Goal: Information Seeking & Learning: Learn about a topic

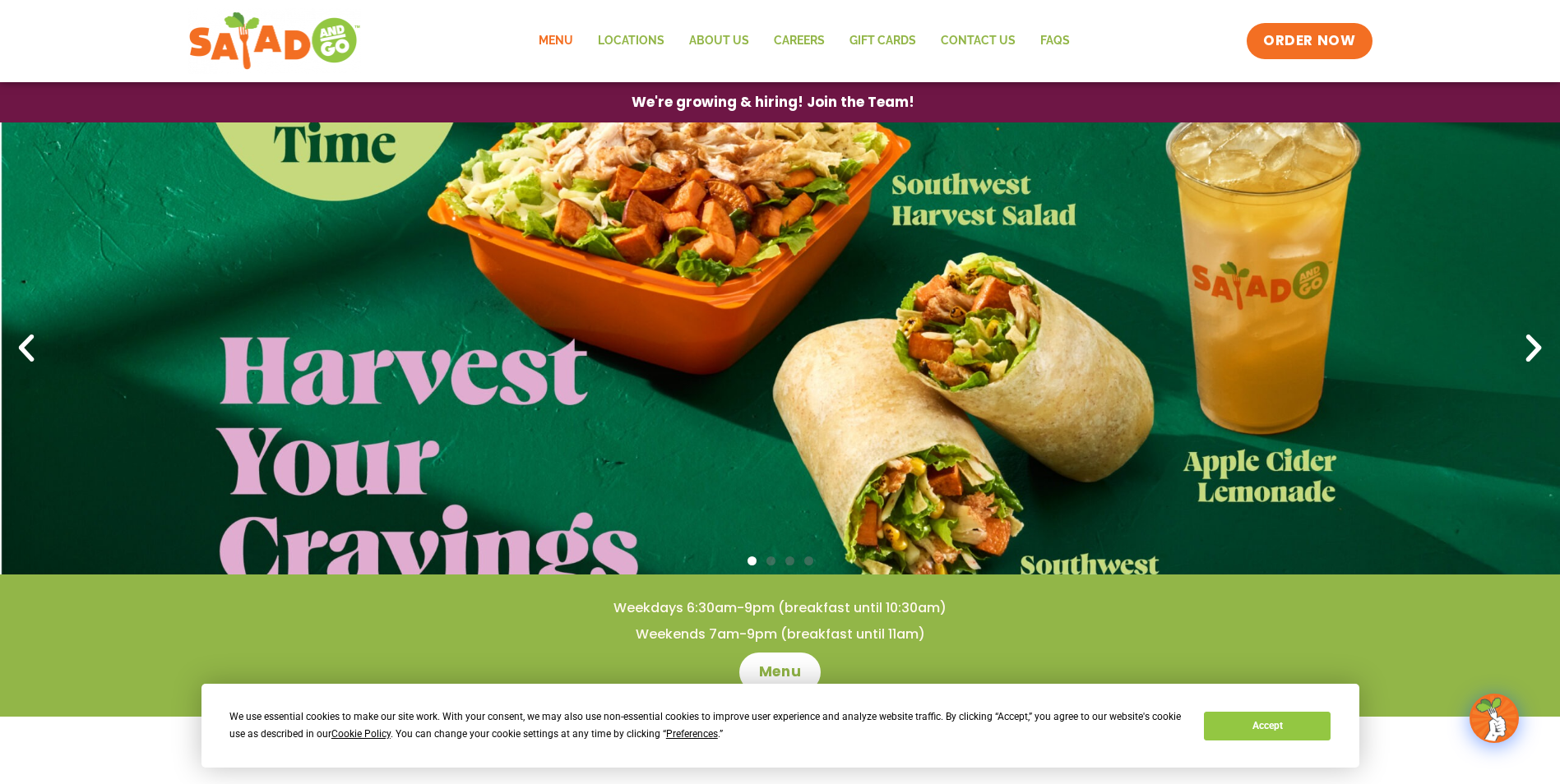
click at [565, 43] on link "Menu" at bounding box center [555, 41] width 59 height 37
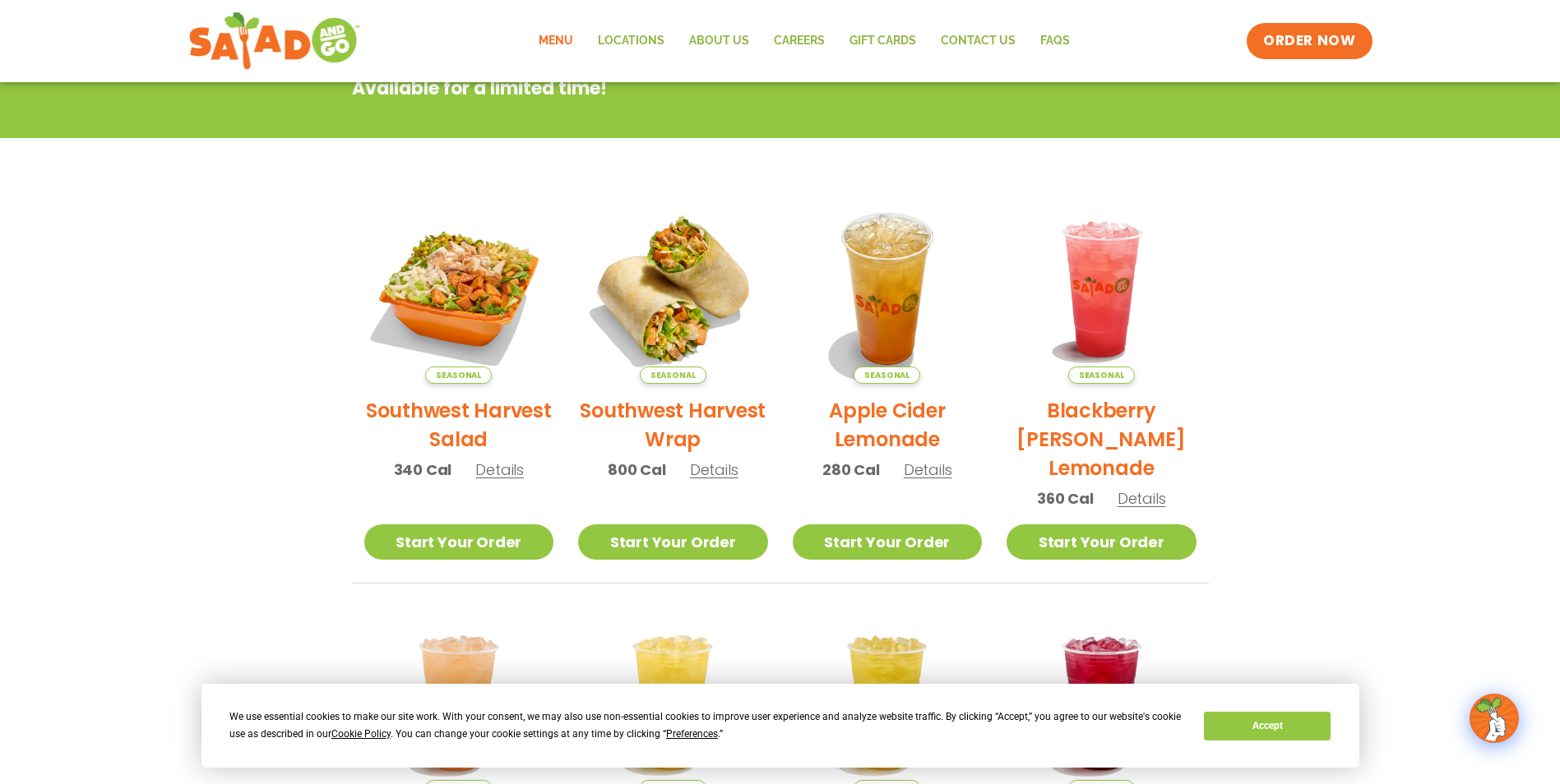
scroll to position [106, 0]
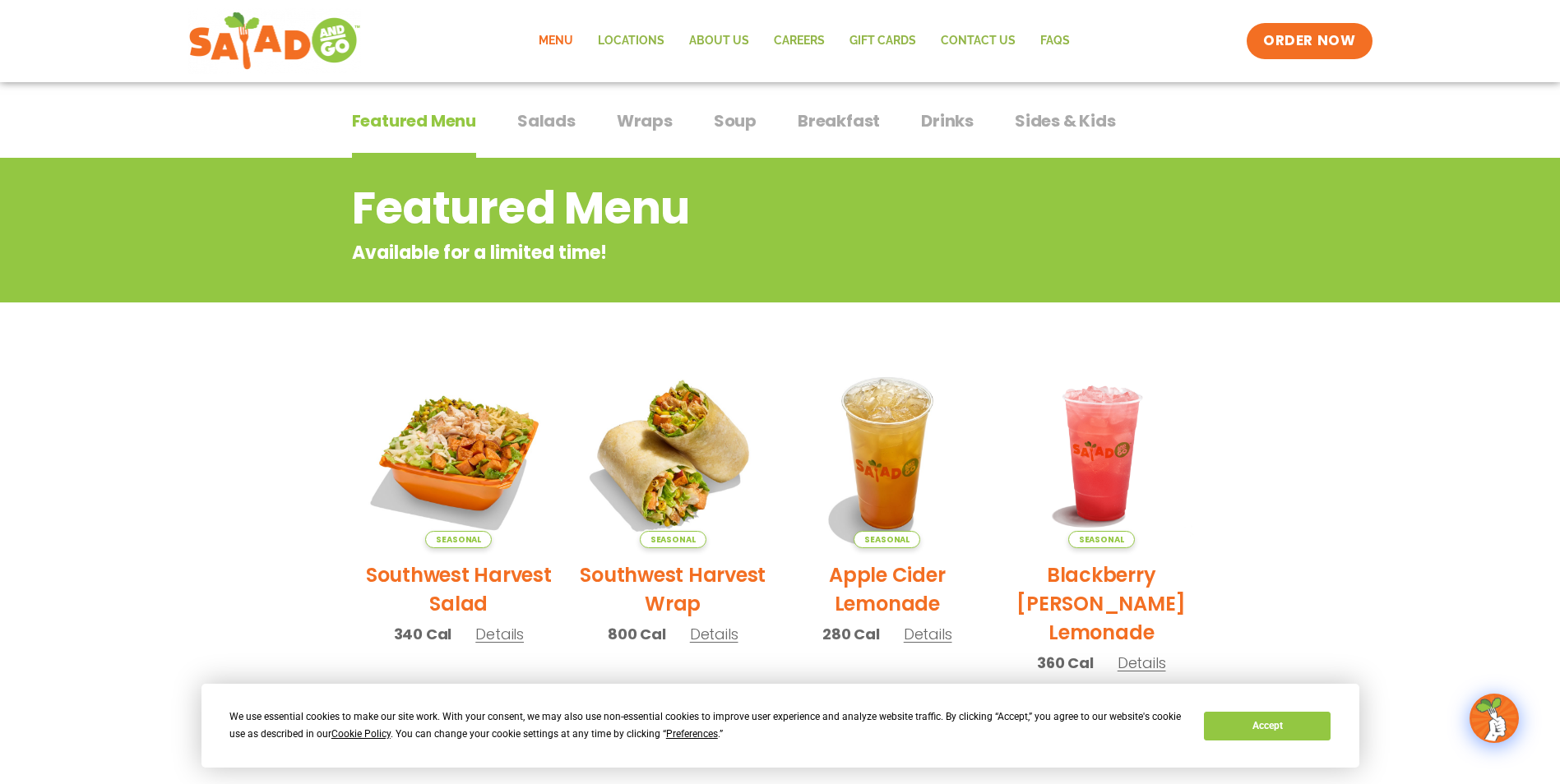
click at [557, 122] on span "Salads" at bounding box center [546, 121] width 59 height 25
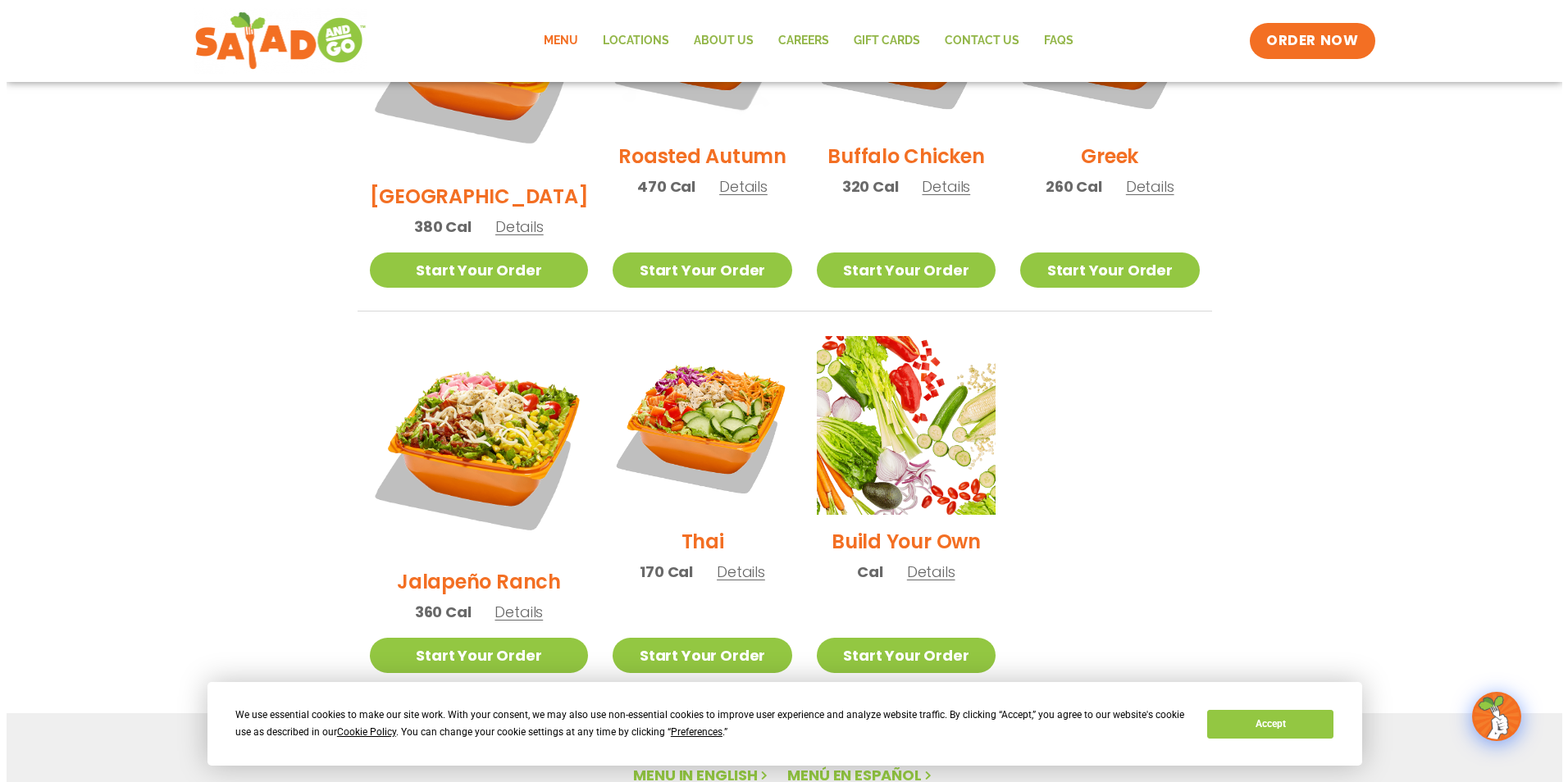
scroll to position [843, 0]
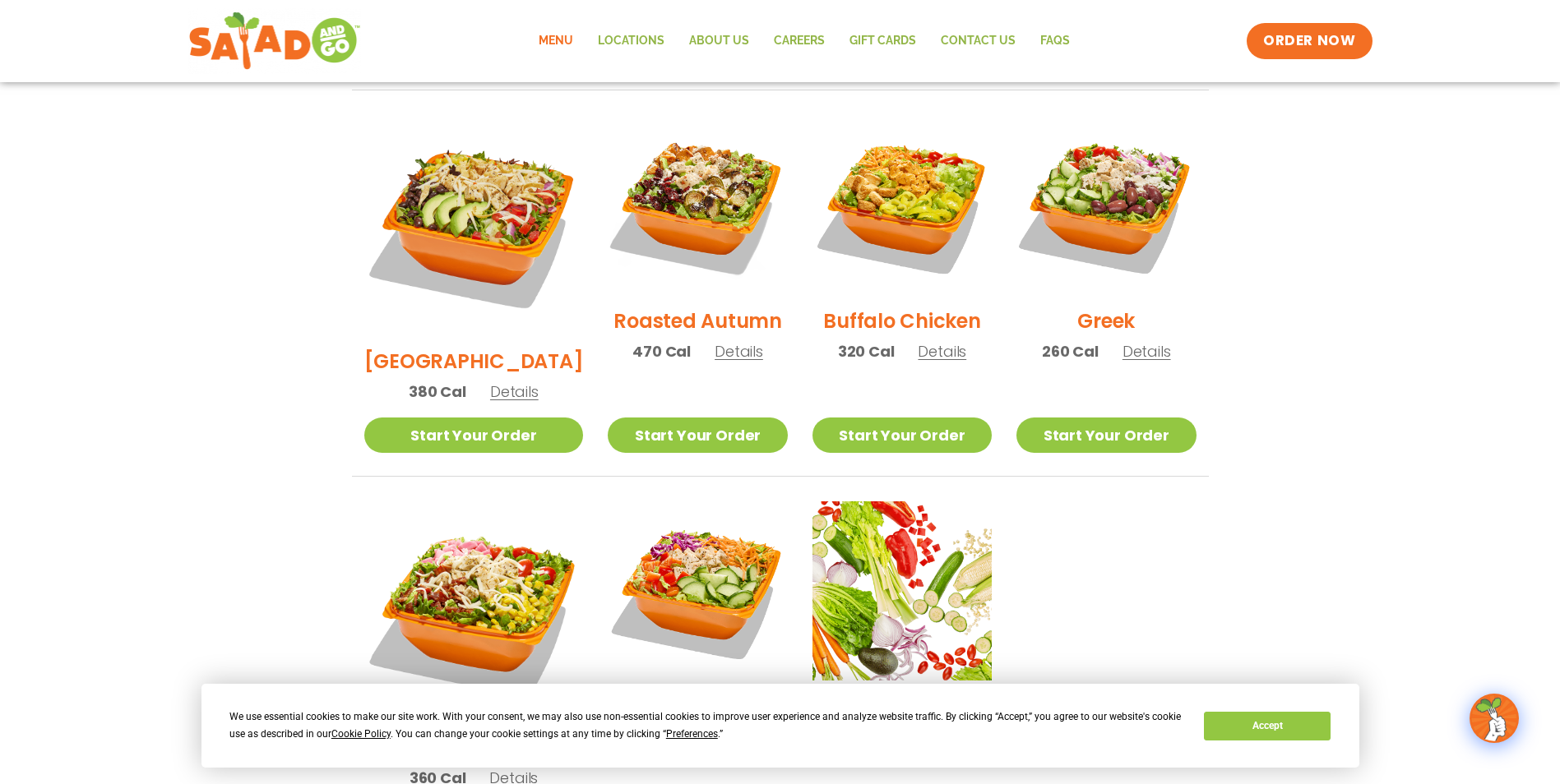
click at [716, 341] on span "Details" at bounding box center [739, 351] width 48 height 20
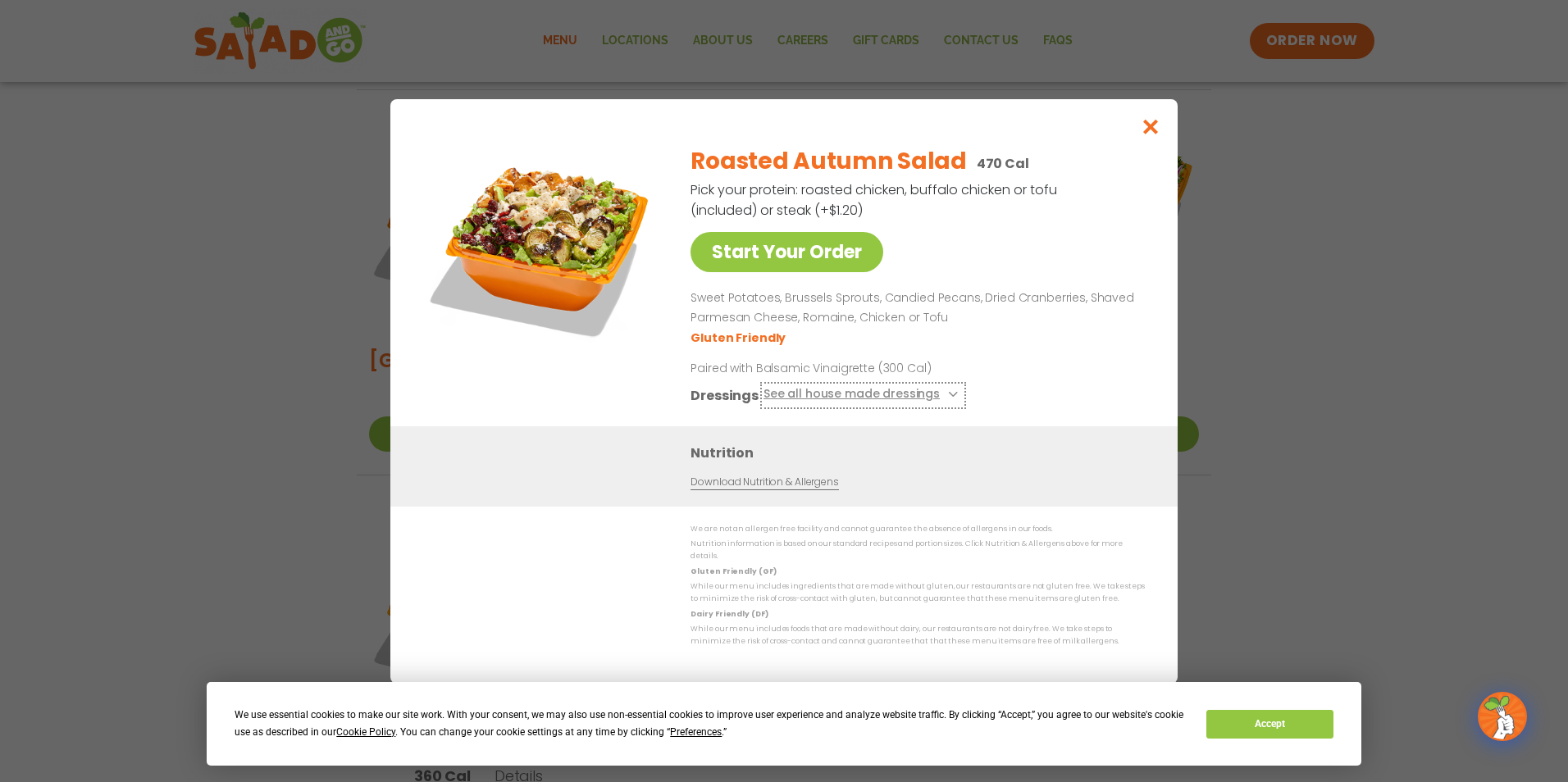
click at [948, 397] on icon at bounding box center [950, 394] width 6 height 6
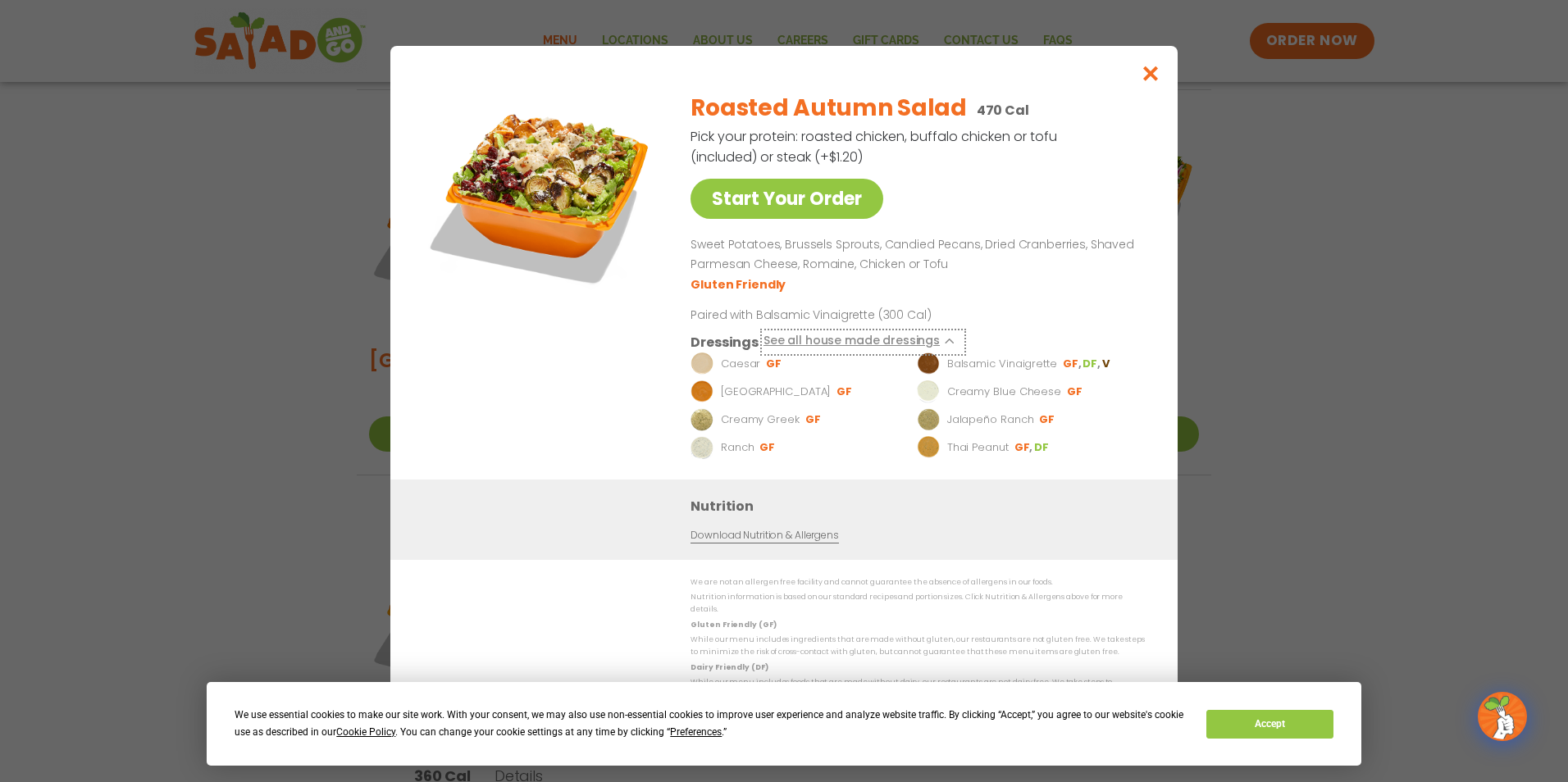
click at [948, 344] on icon at bounding box center [950, 340] width 6 height 6
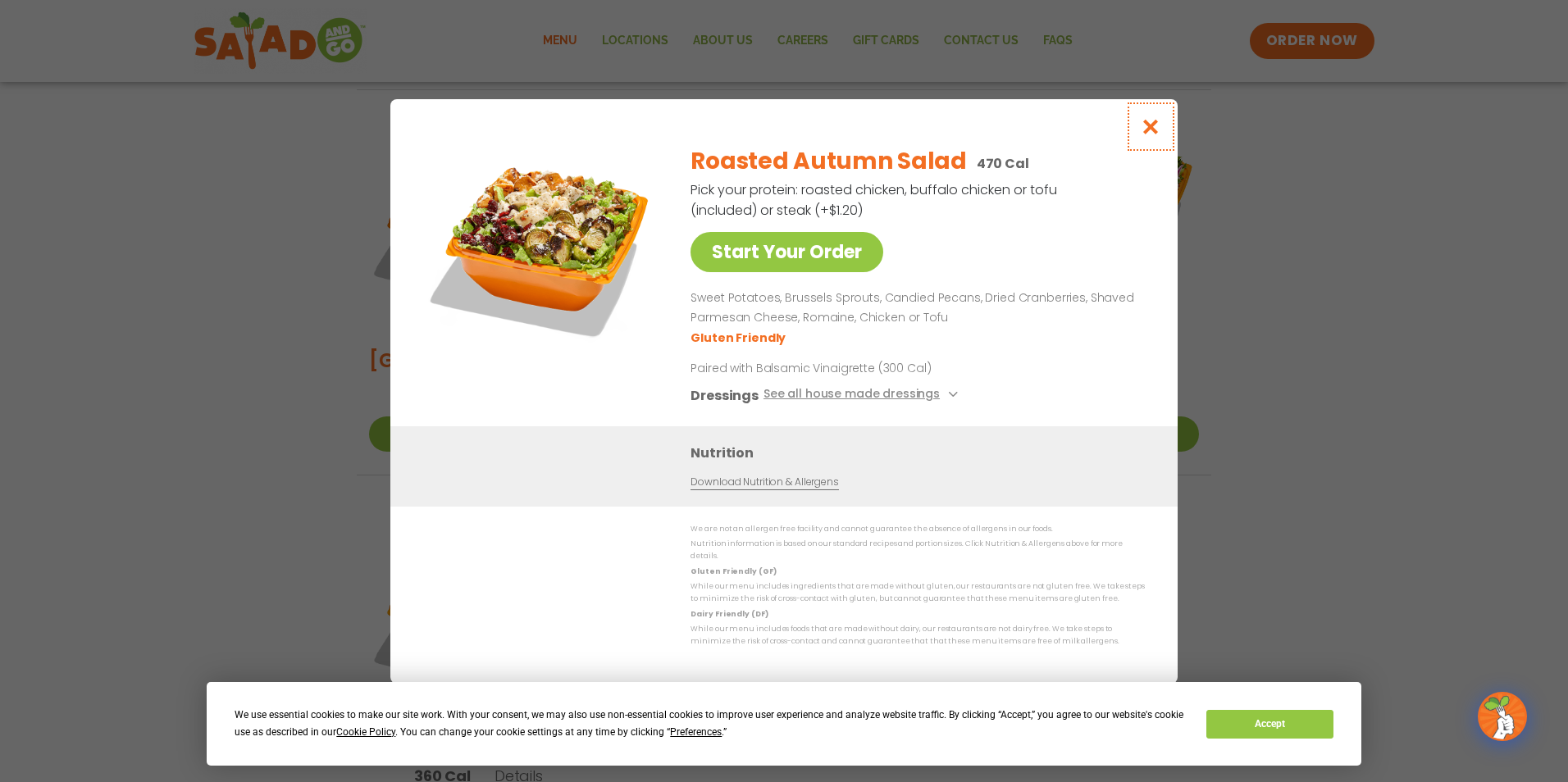
click at [1153, 135] on icon "Close modal" at bounding box center [1150, 126] width 20 height 17
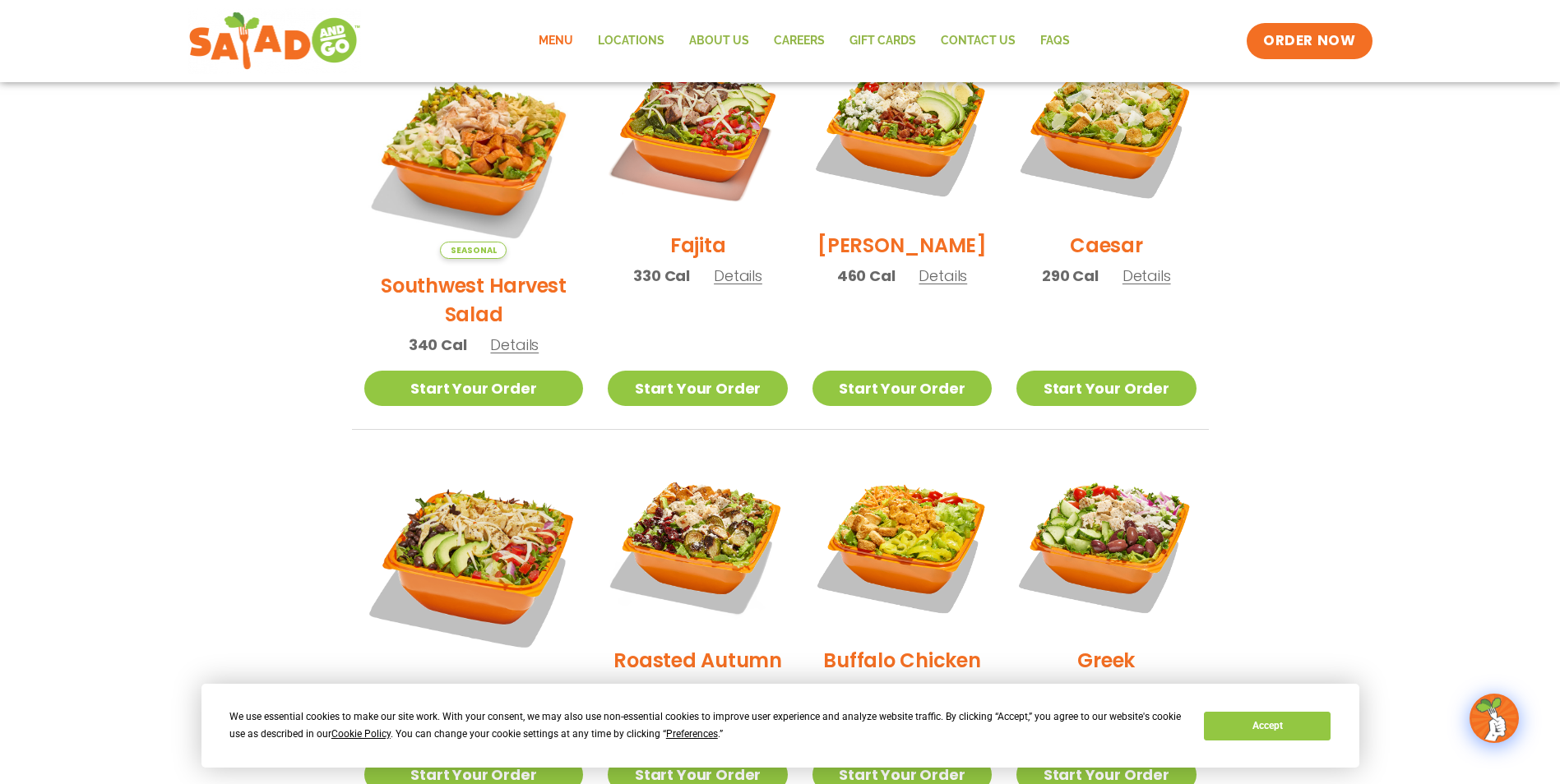
scroll to position [424, 0]
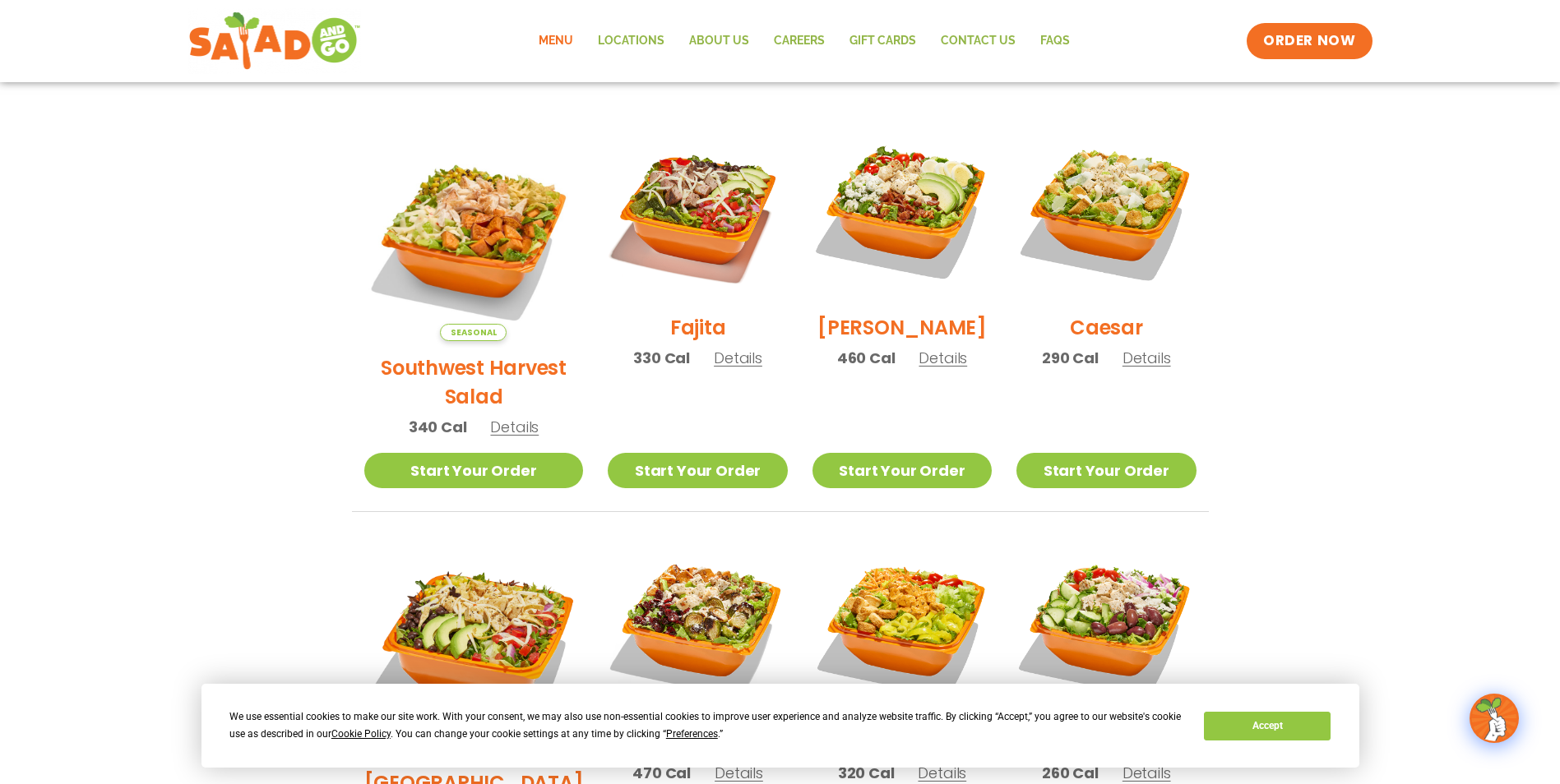
click at [497, 417] on span "Details" at bounding box center [514, 427] width 48 height 20
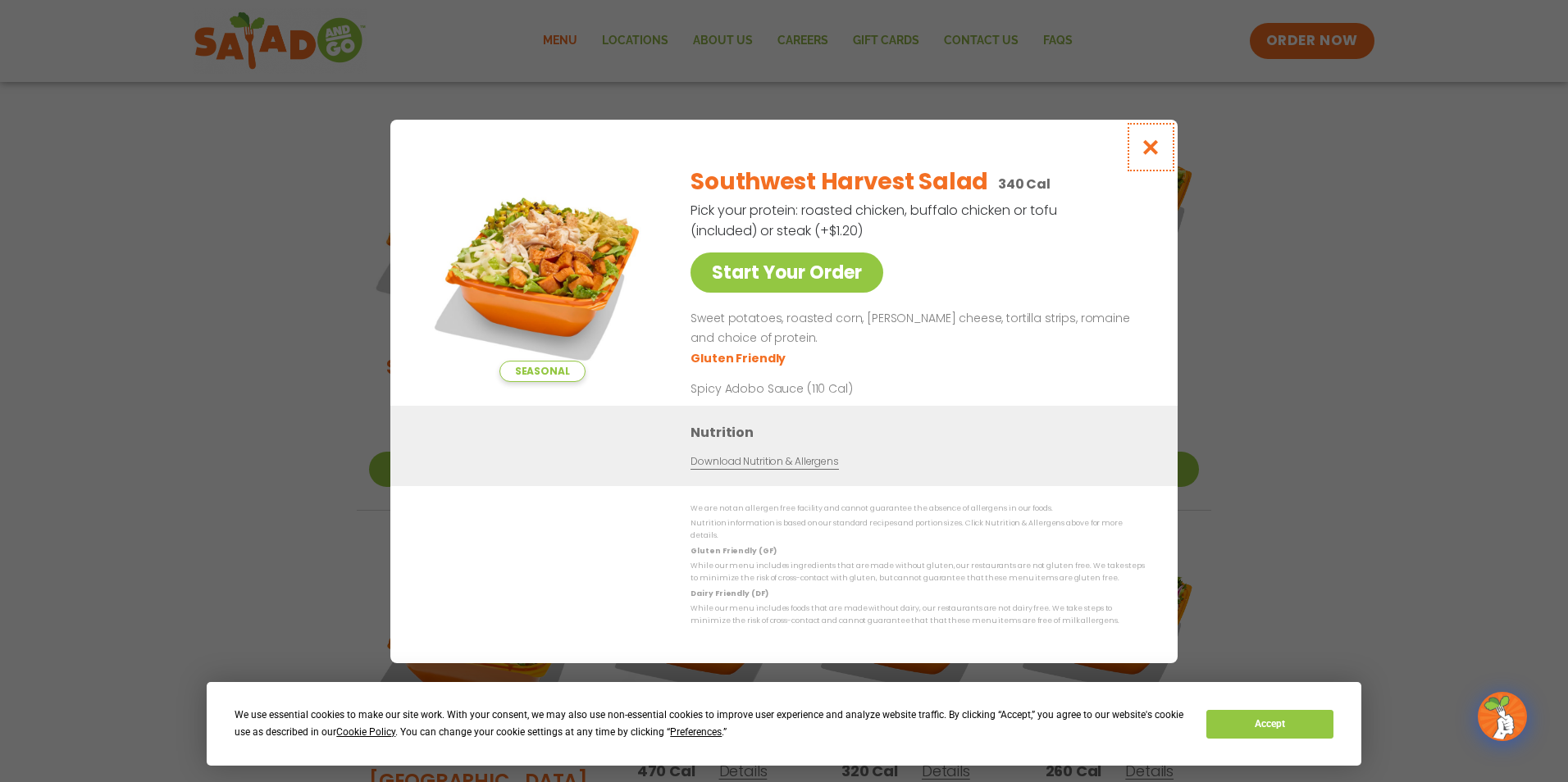
click at [1150, 154] on icon "Close modal" at bounding box center [1150, 147] width 20 height 17
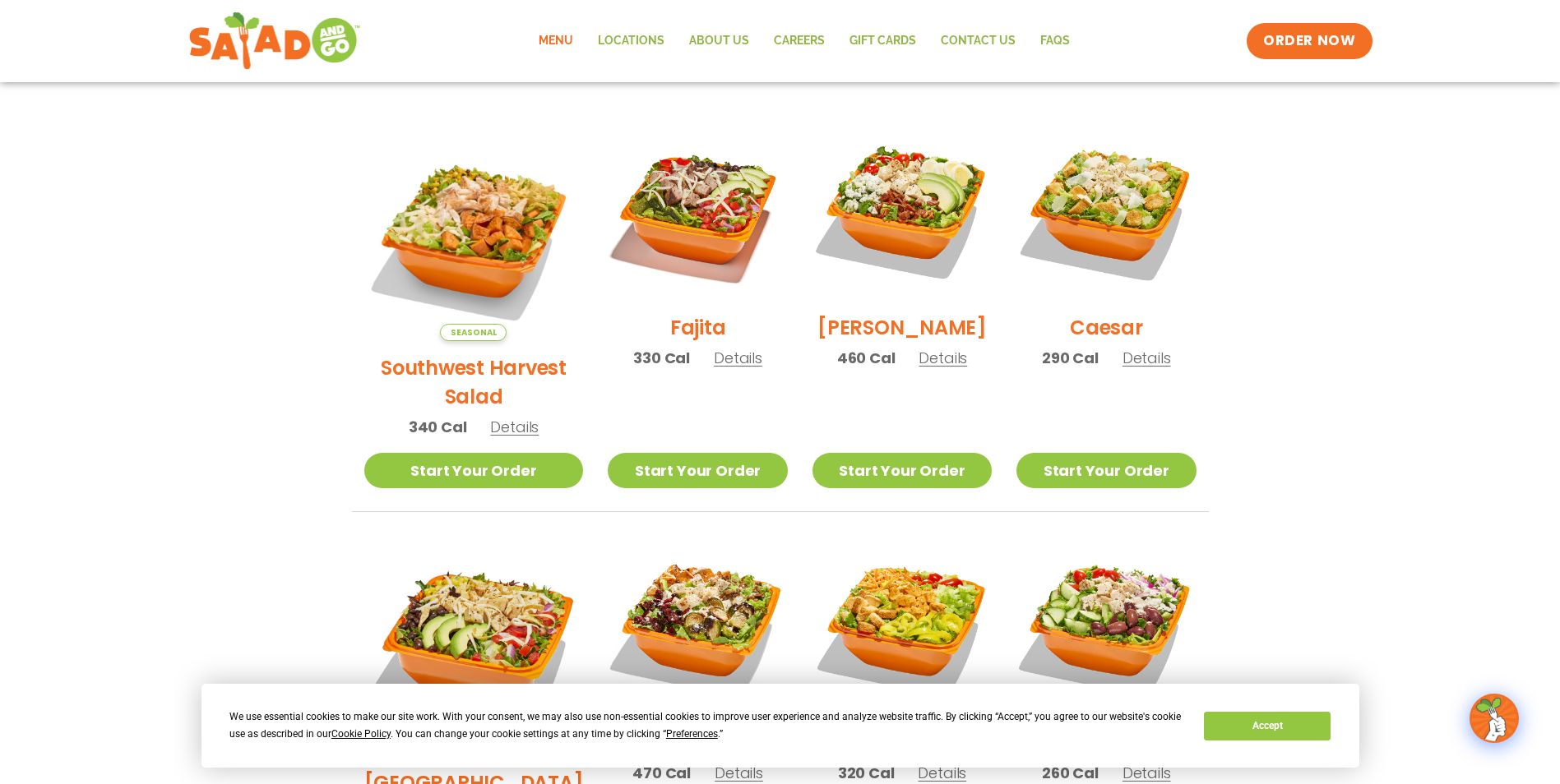
click at [934, 368] on span "Details" at bounding box center [942, 357] width 48 height 20
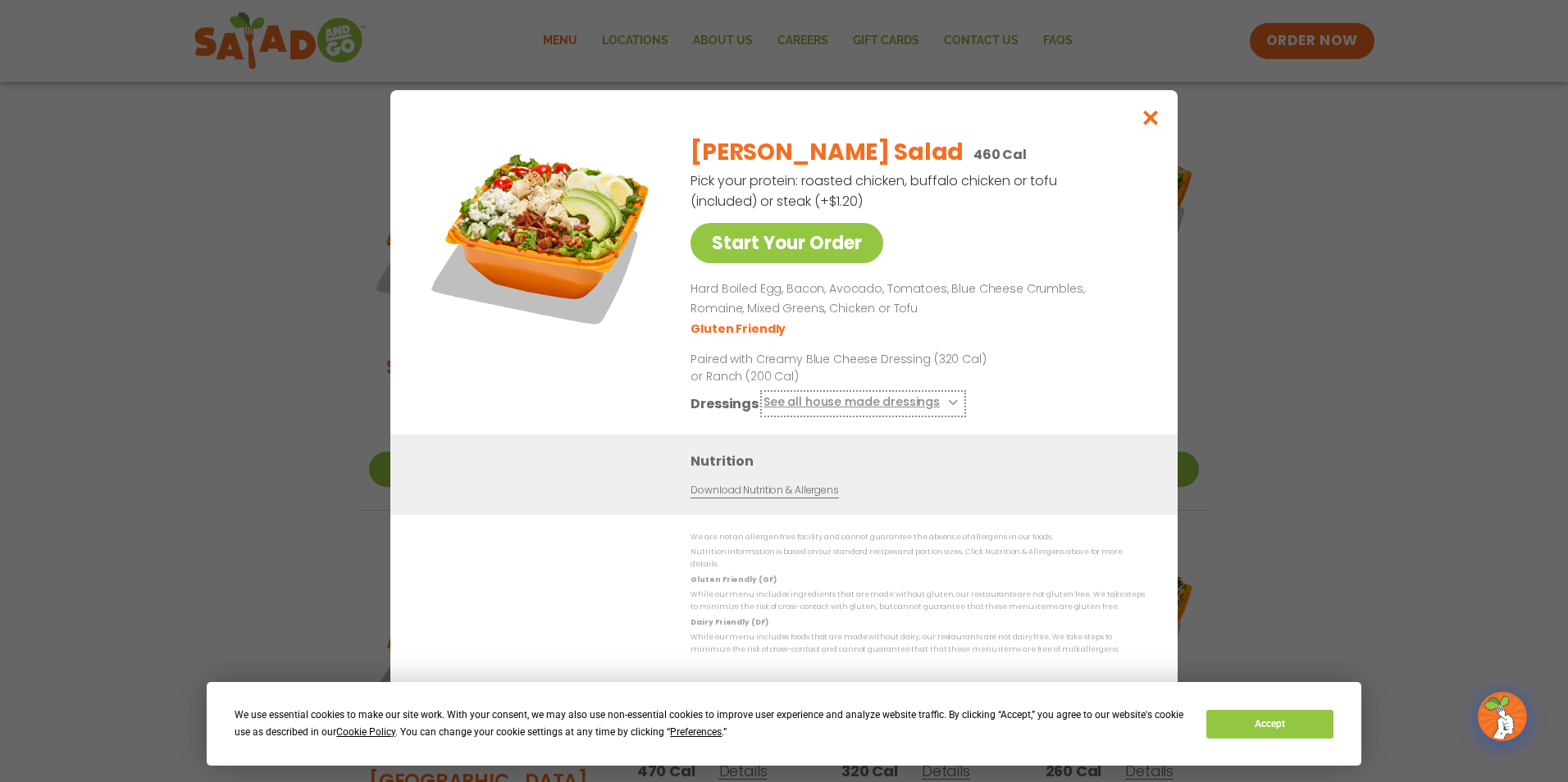
click at [948, 406] on icon at bounding box center [950, 402] width 6 height 6
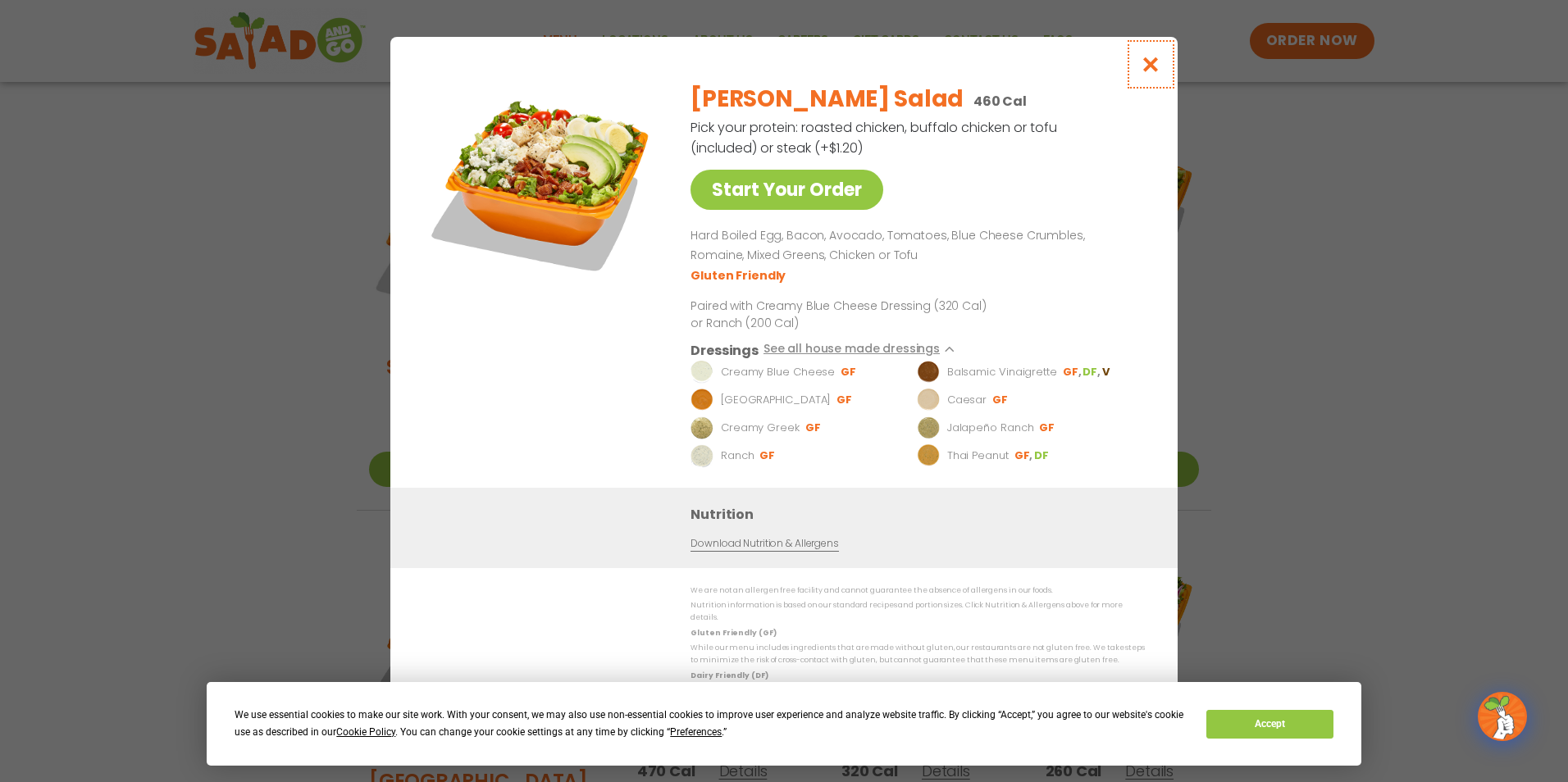
click at [1150, 71] on icon "Close modal" at bounding box center [1150, 64] width 20 height 17
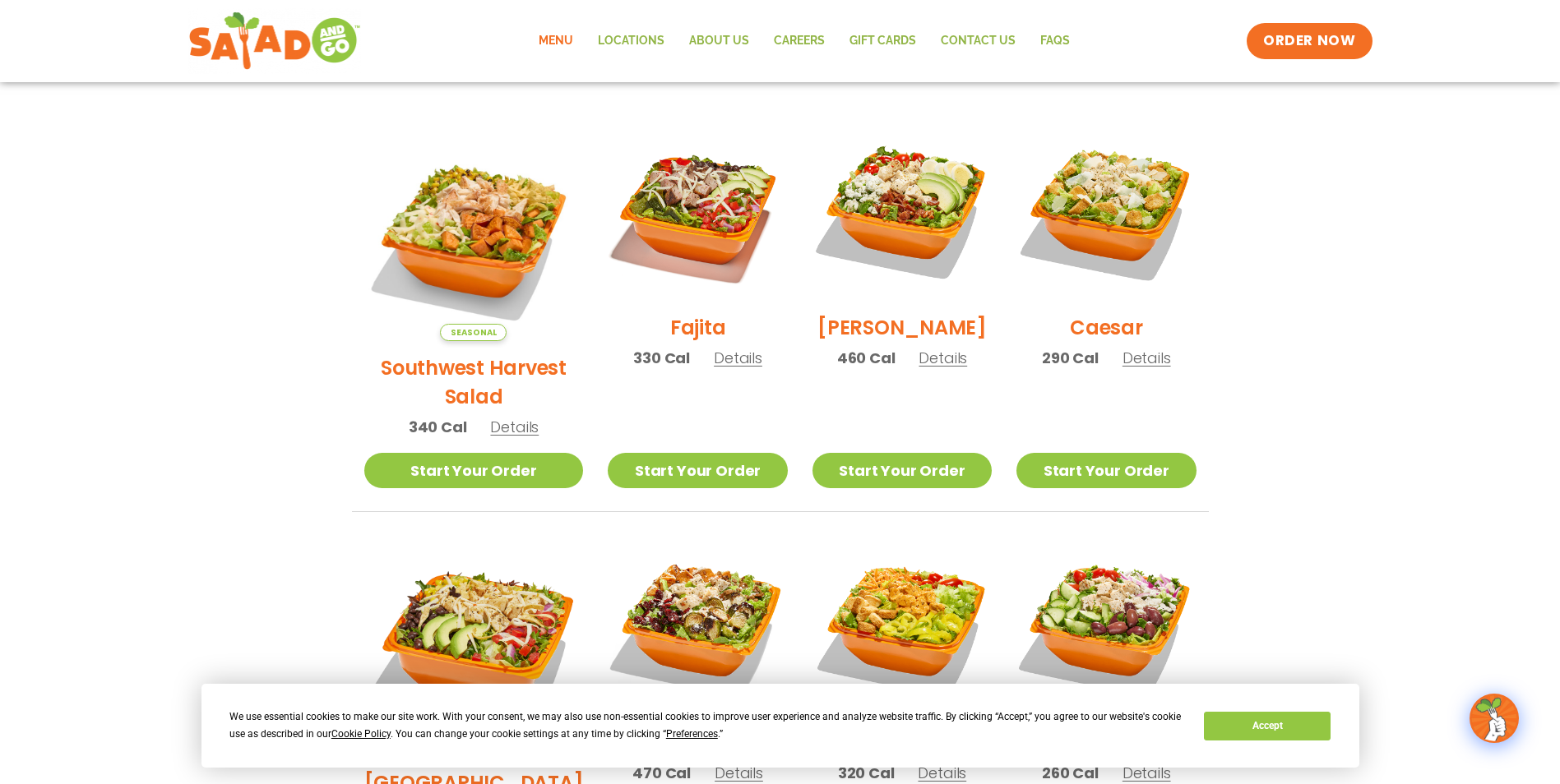
click at [1145, 368] on span "Details" at bounding box center [1146, 357] width 48 height 20
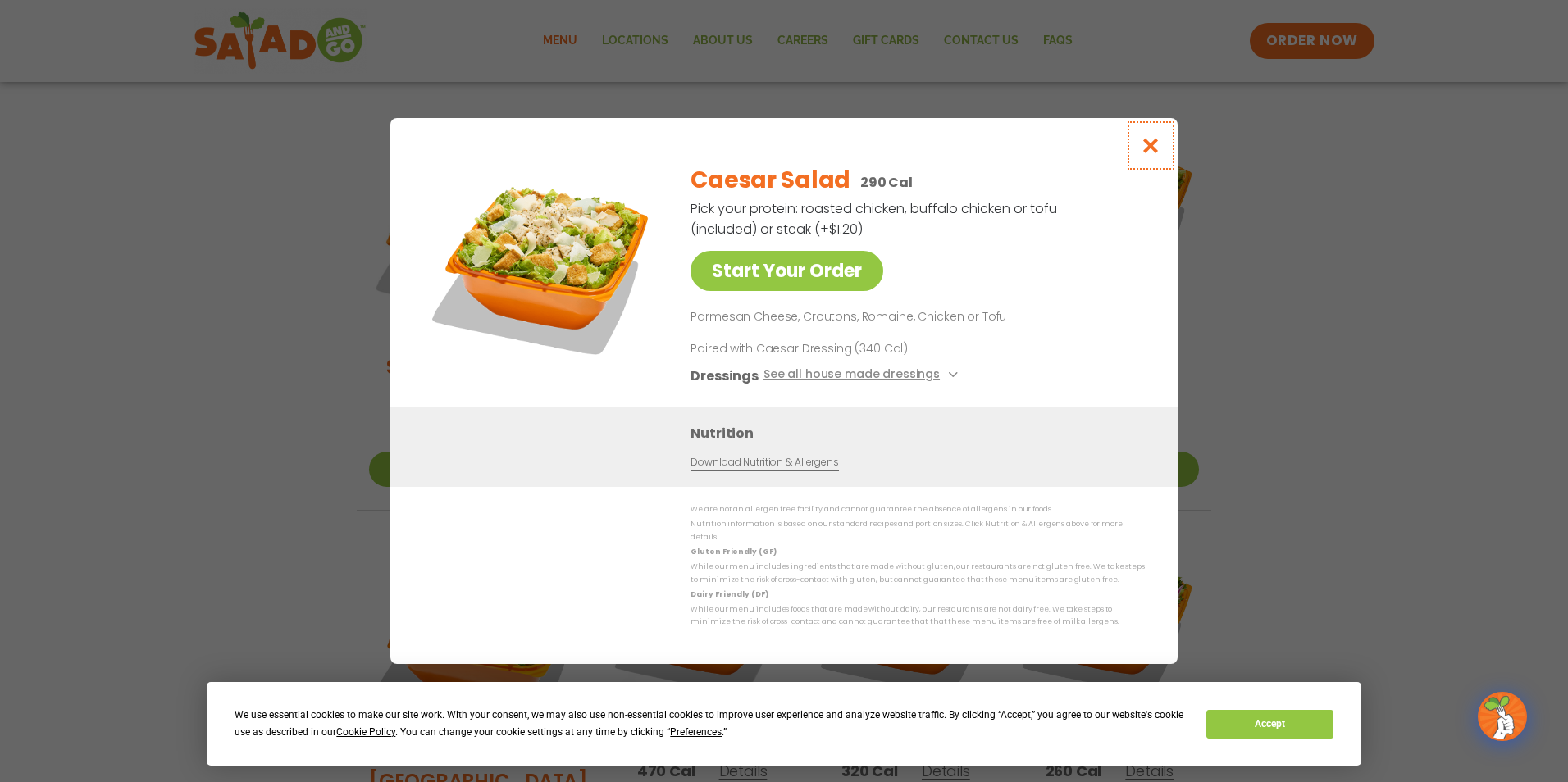
click at [1154, 148] on icon "Close modal" at bounding box center [1150, 145] width 20 height 17
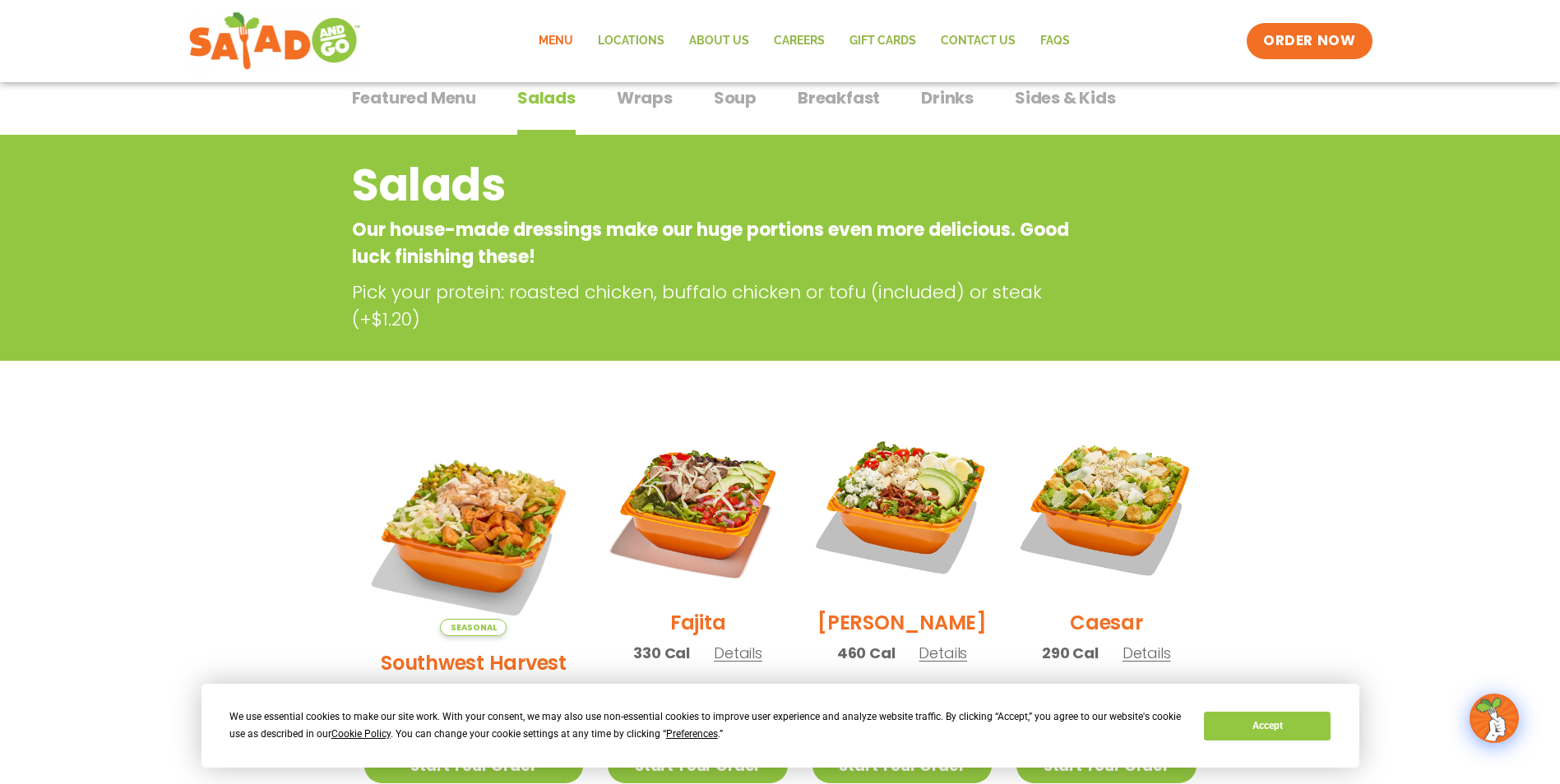
scroll to position [0, 0]
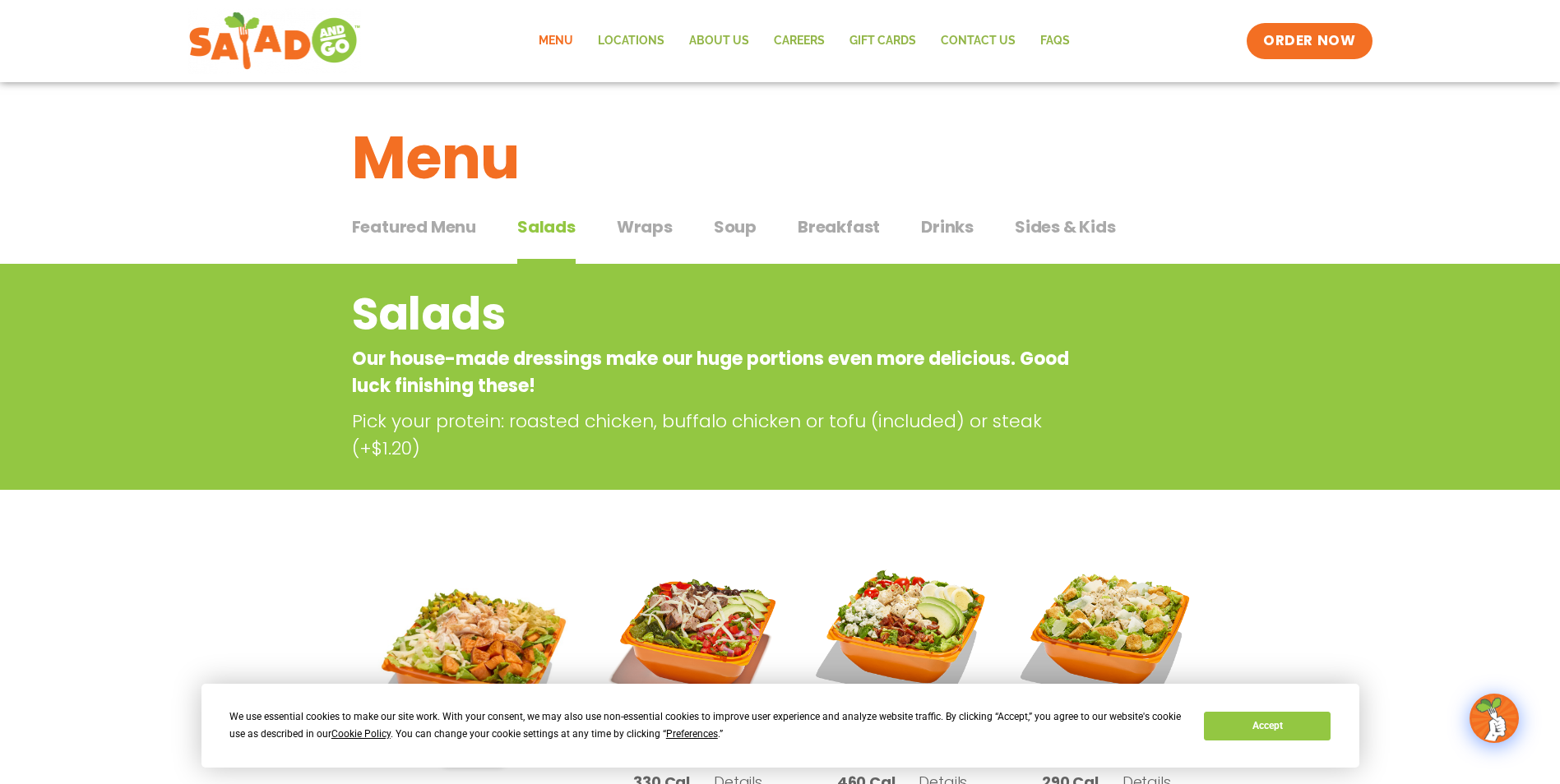
click at [842, 228] on span "Breakfast" at bounding box center [839, 227] width 82 height 25
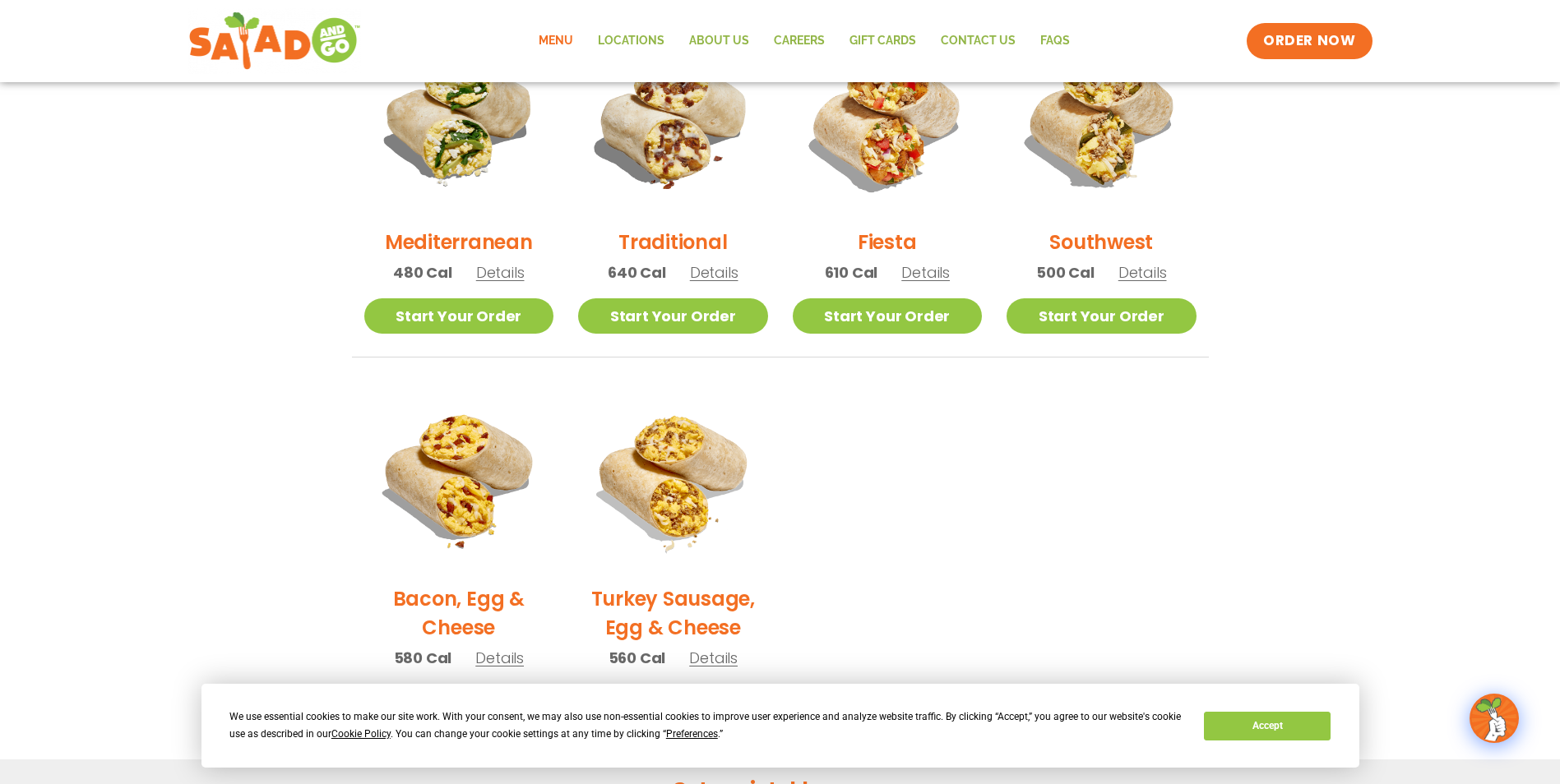
scroll to position [411, 0]
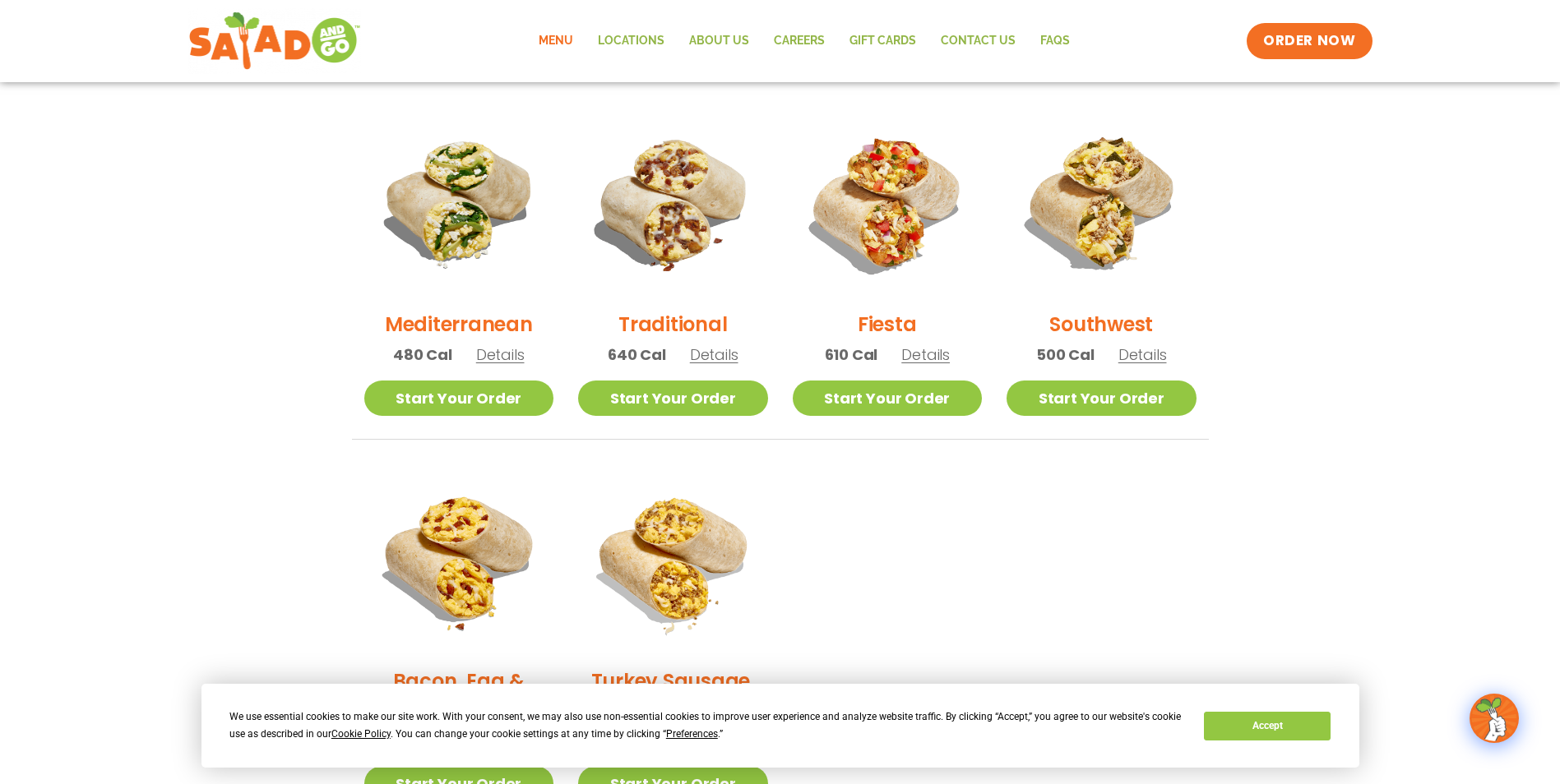
click at [711, 355] on span "Details" at bounding box center [714, 355] width 48 height 20
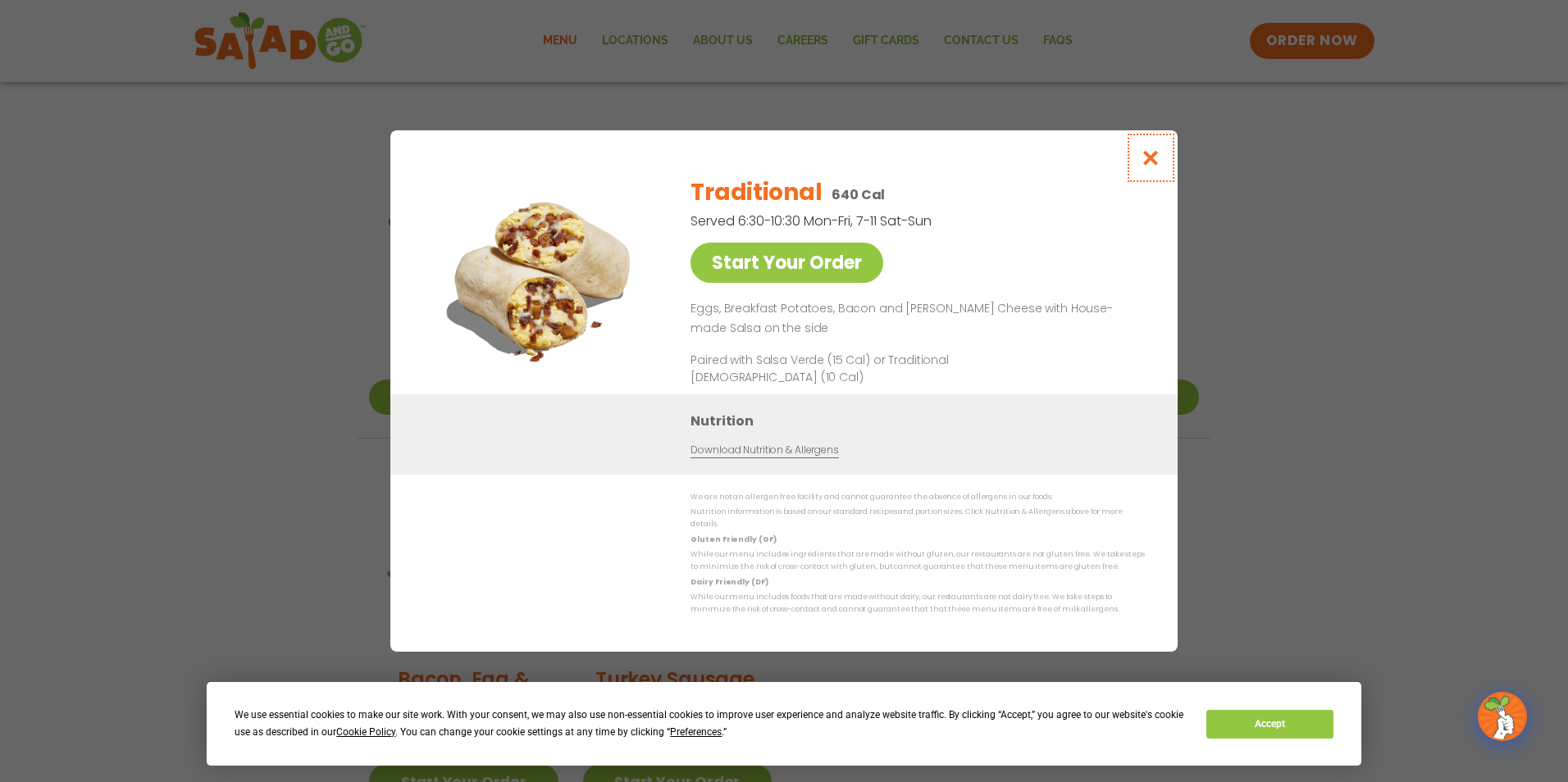
click at [1153, 166] on icon "Close modal" at bounding box center [1150, 157] width 20 height 17
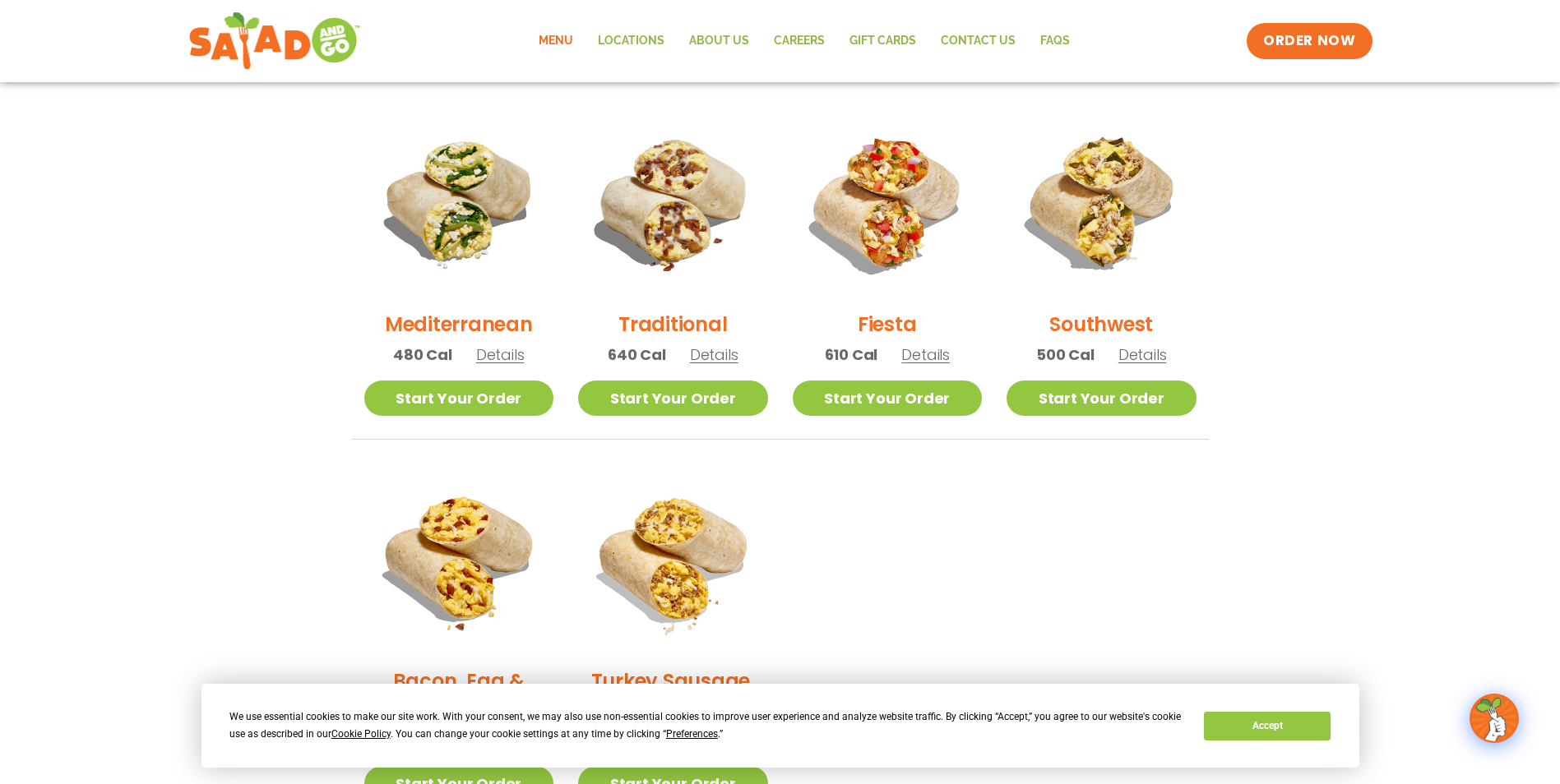
click at [499, 355] on span "Details" at bounding box center [500, 355] width 48 height 20
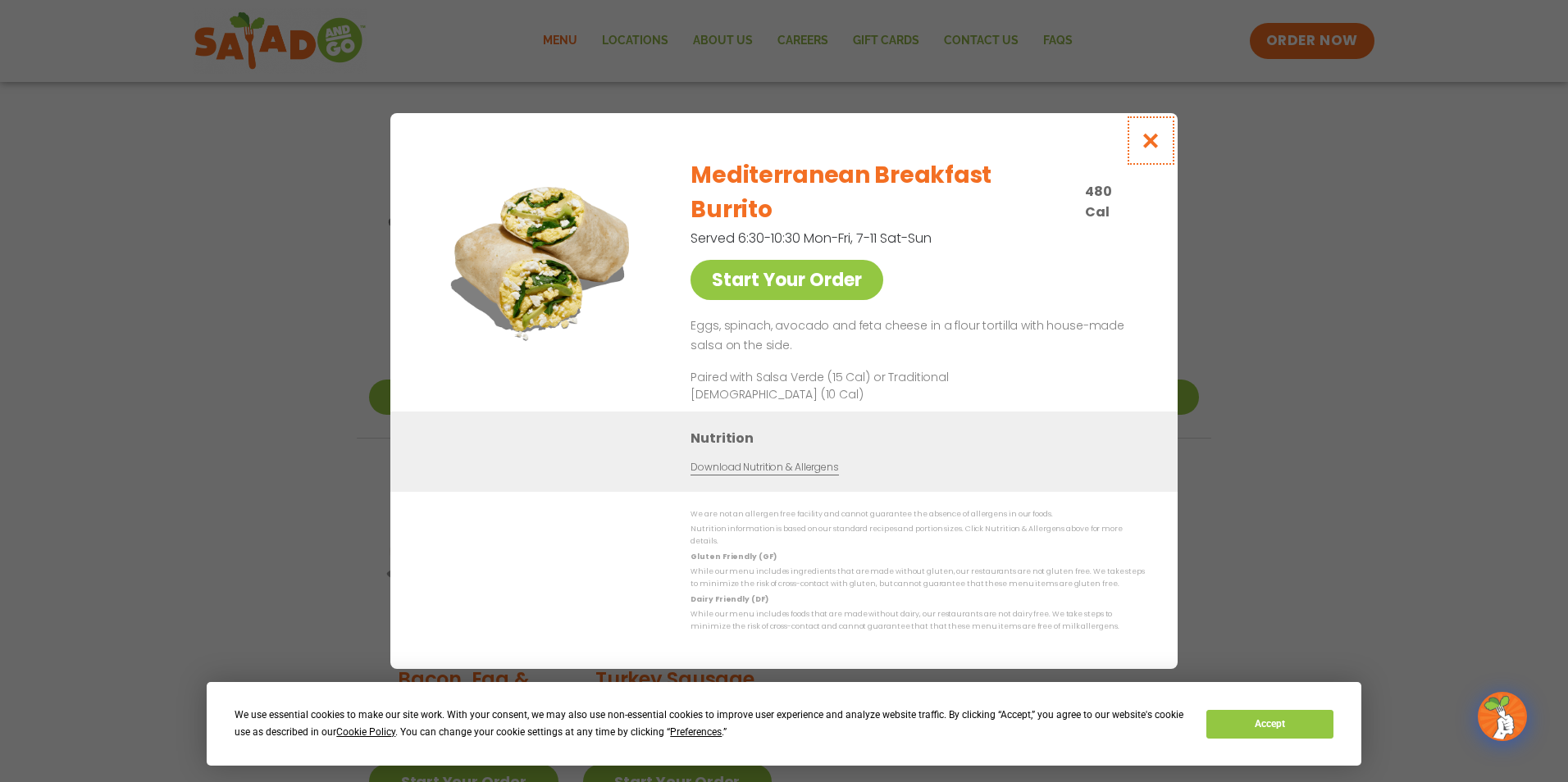
click at [1153, 149] on icon "Close modal" at bounding box center [1150, 140] width 20 height 17
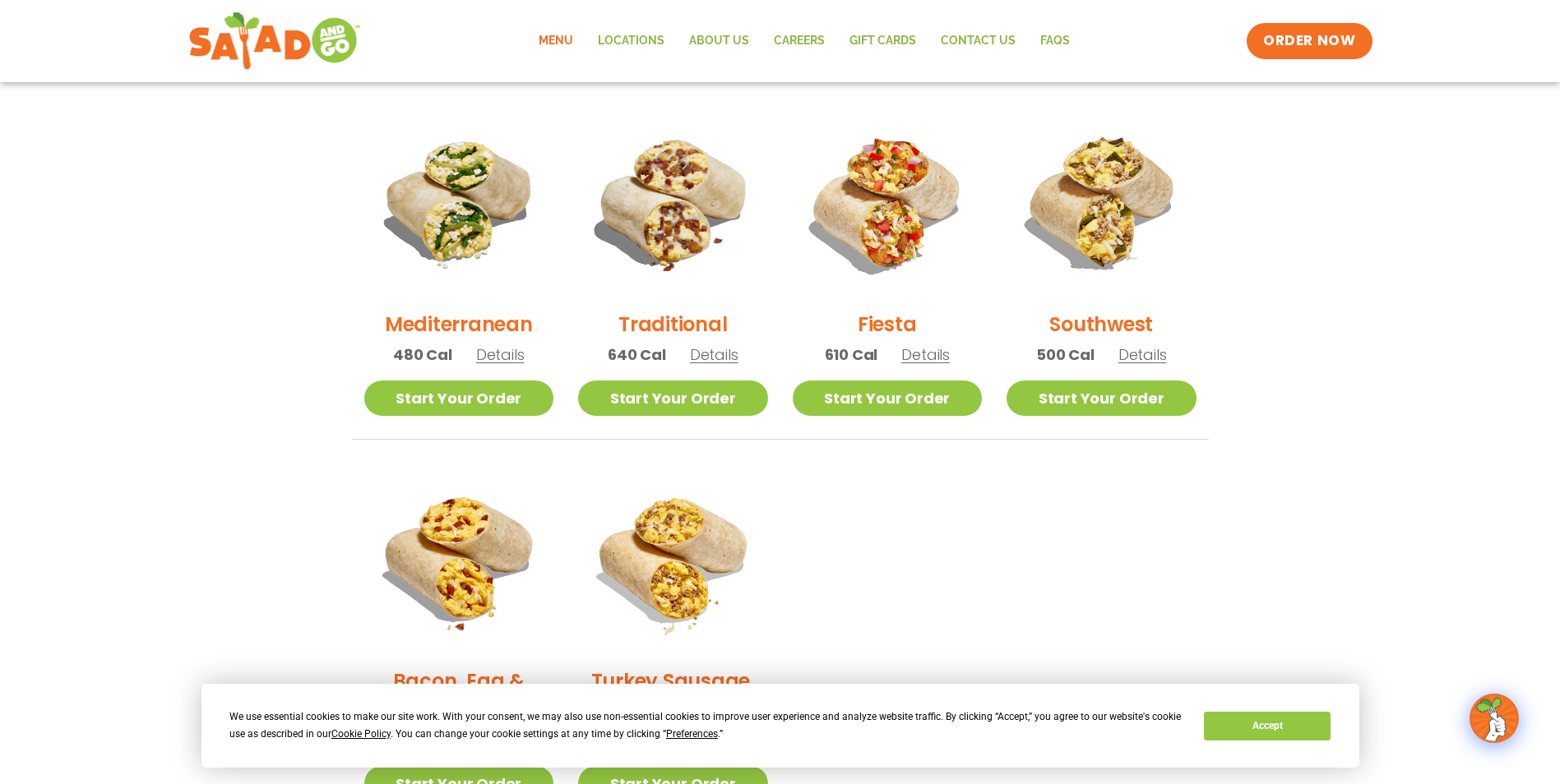
click at [1155, 355] on span "Details" at bounding box center [1143, 355] width 48 height 20
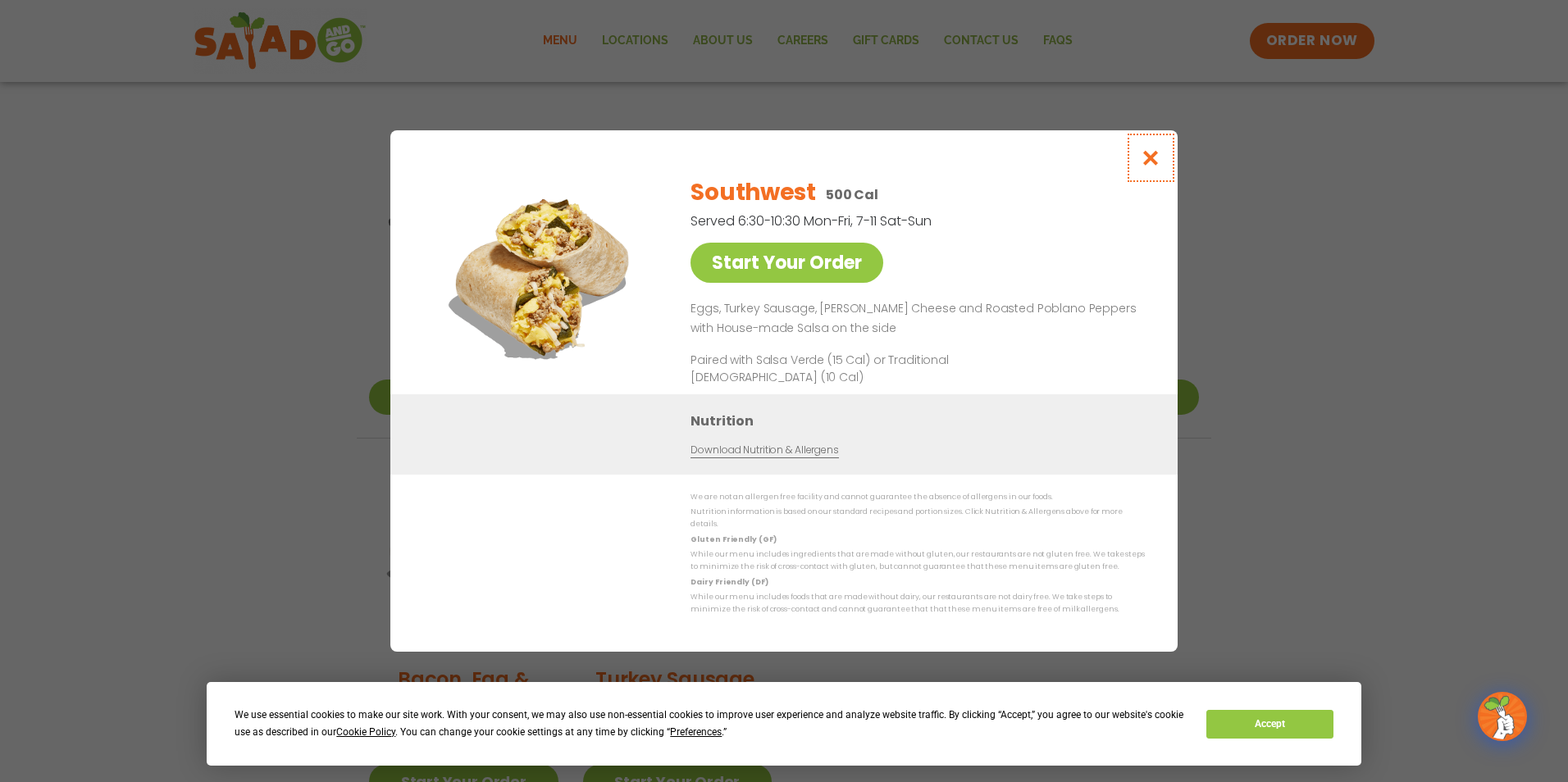
click at [1148, 166] on icon "Close modal" at bounding box center [1150, 157] width 20 height 17
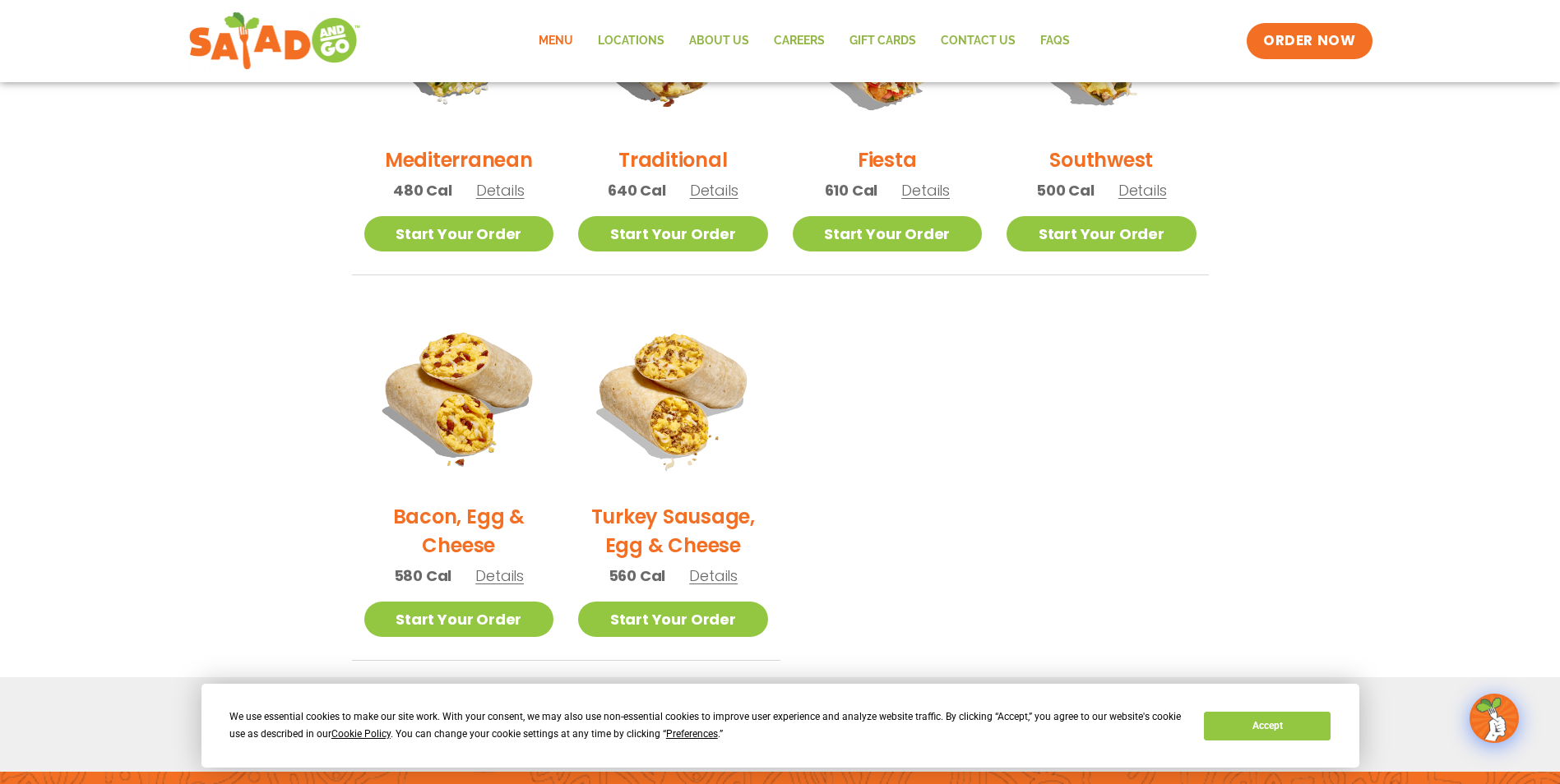
scroll to position [739, 0]
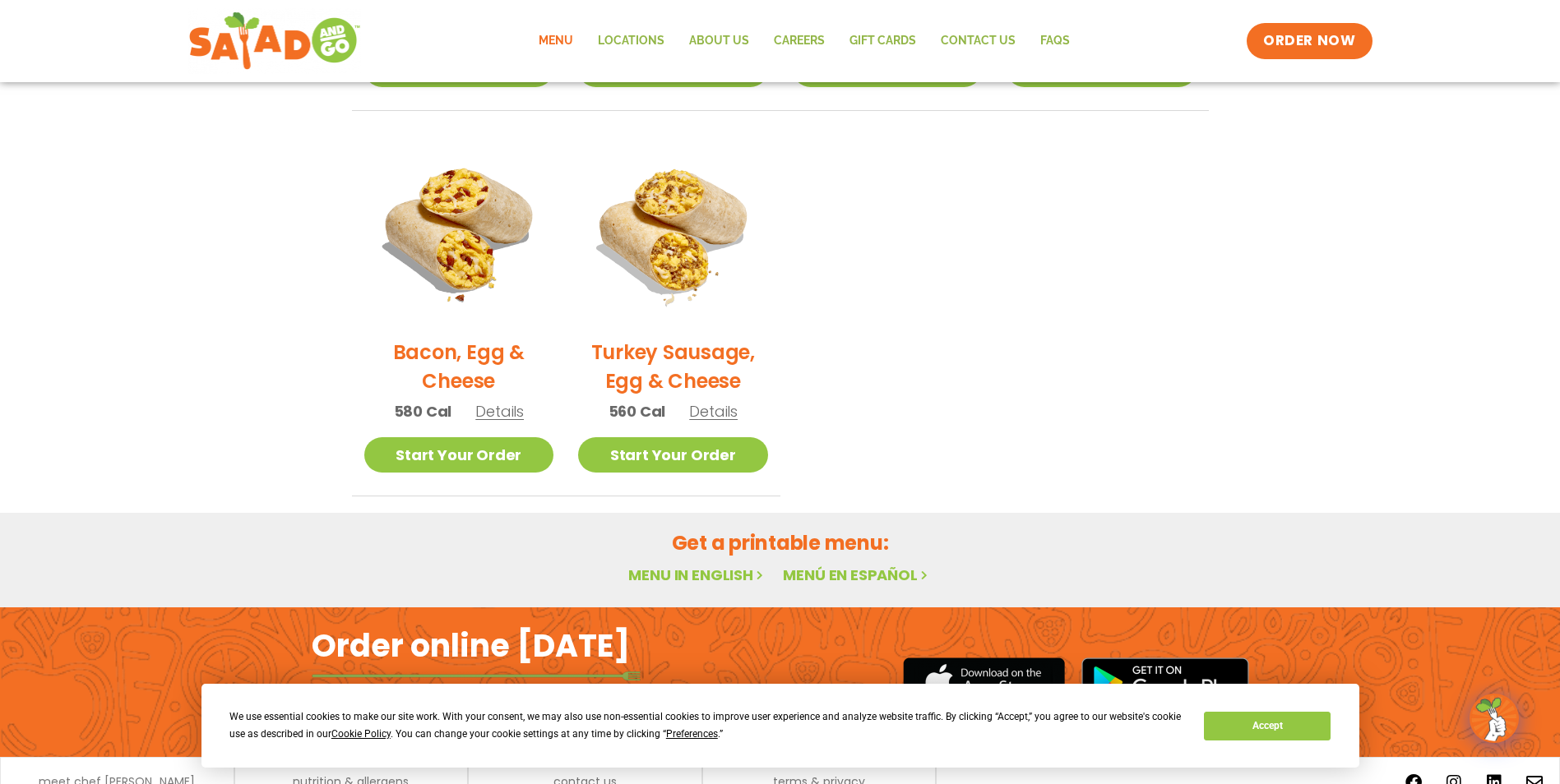
click at [716, 573] on link "Menu in English" at bounding box center [697, 575] width 138 height 20
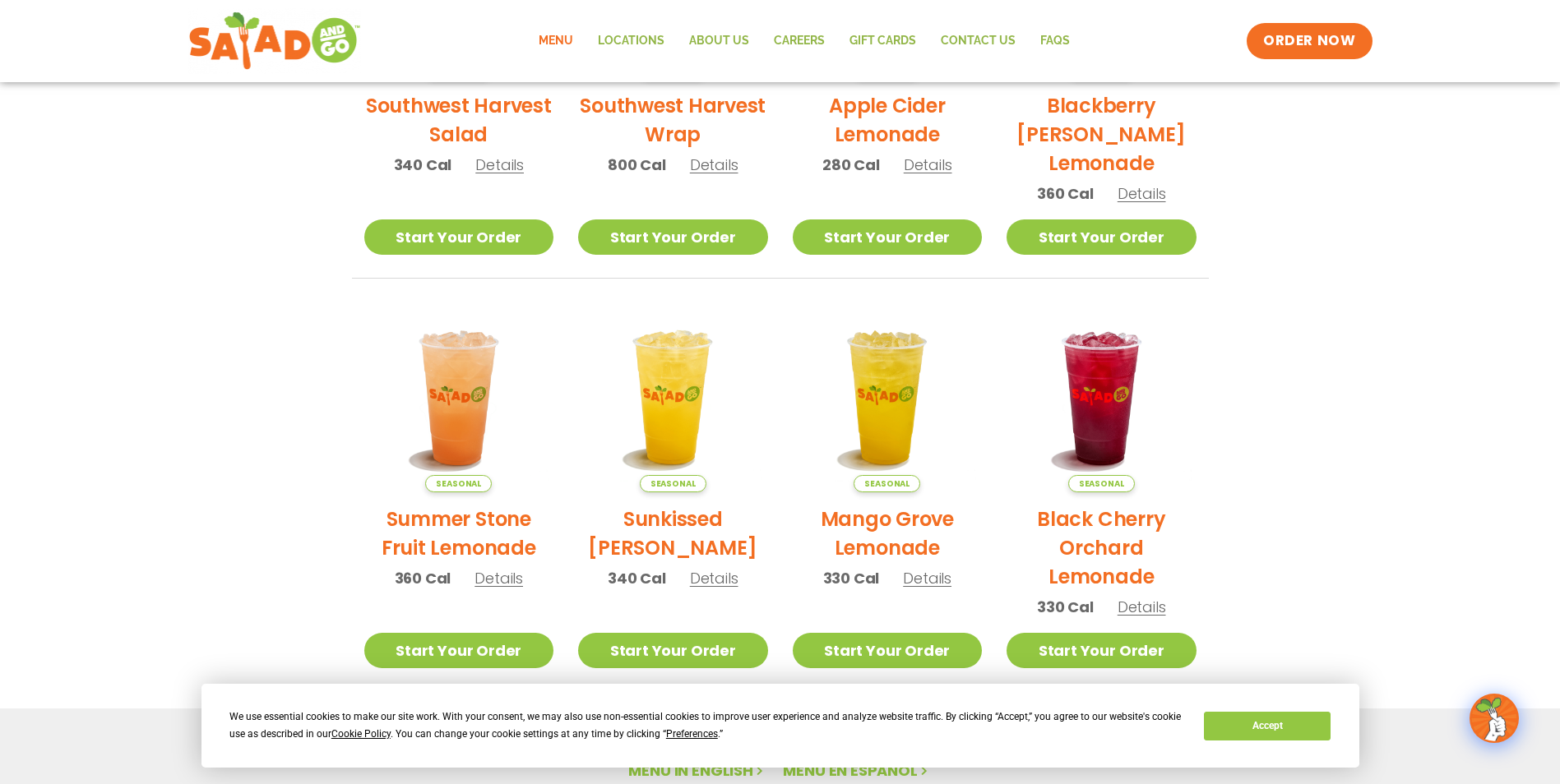
scroll to position [845, 0]
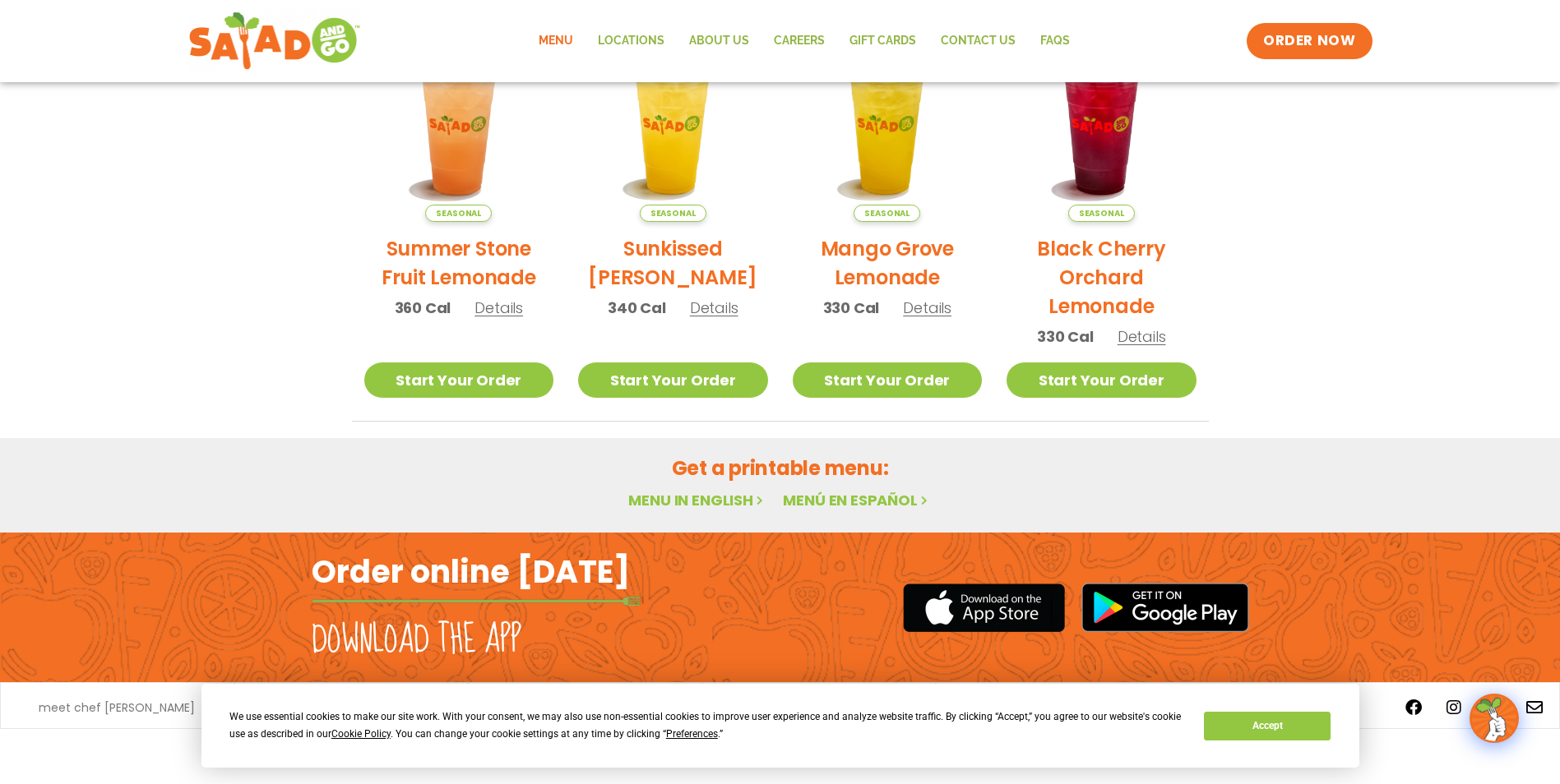
click at [876, 463] on h2 "Get a printable menu:" at bounding box center [780, 468] width 857 height 29
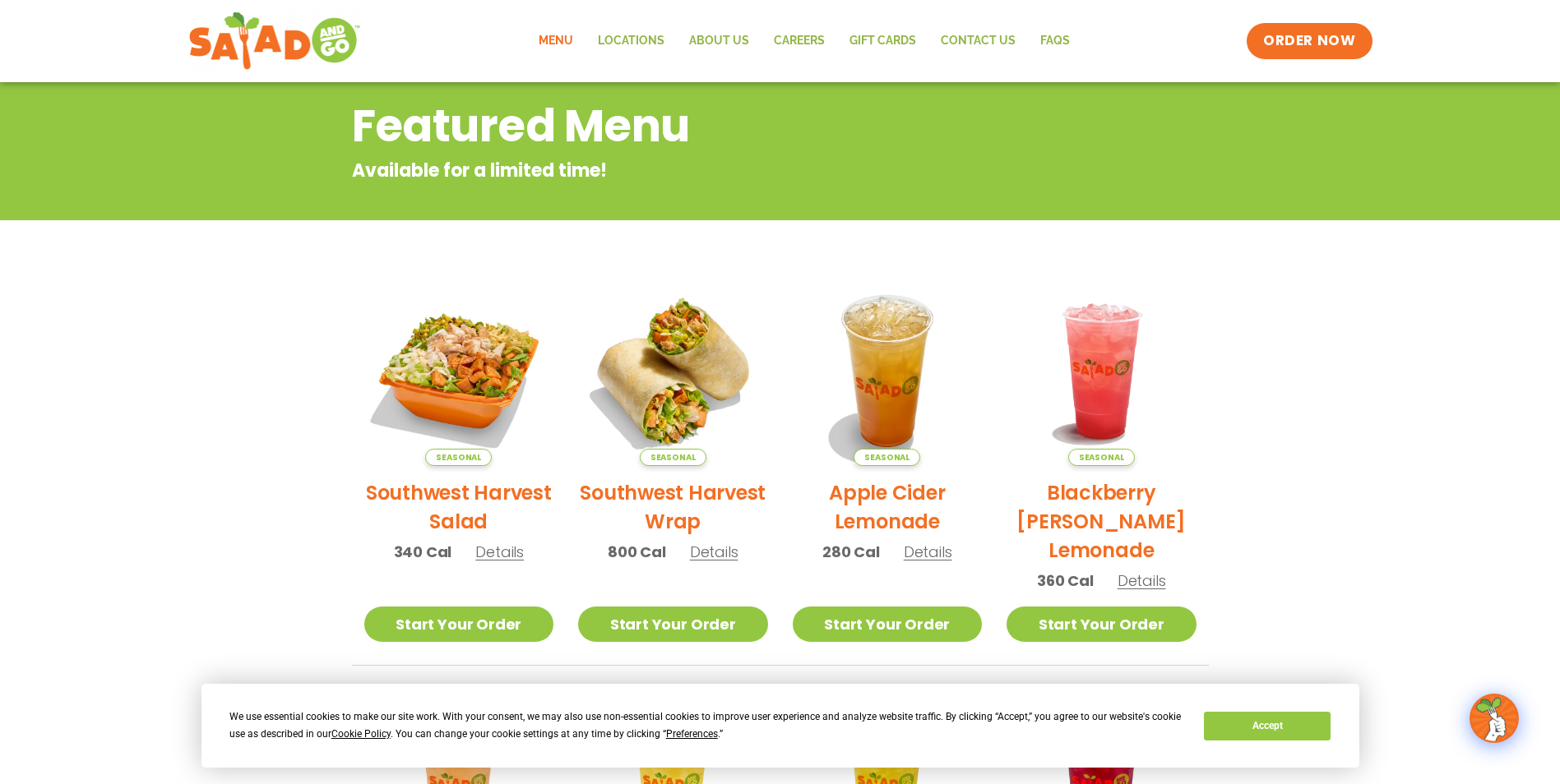
scroll to position [0, 0]
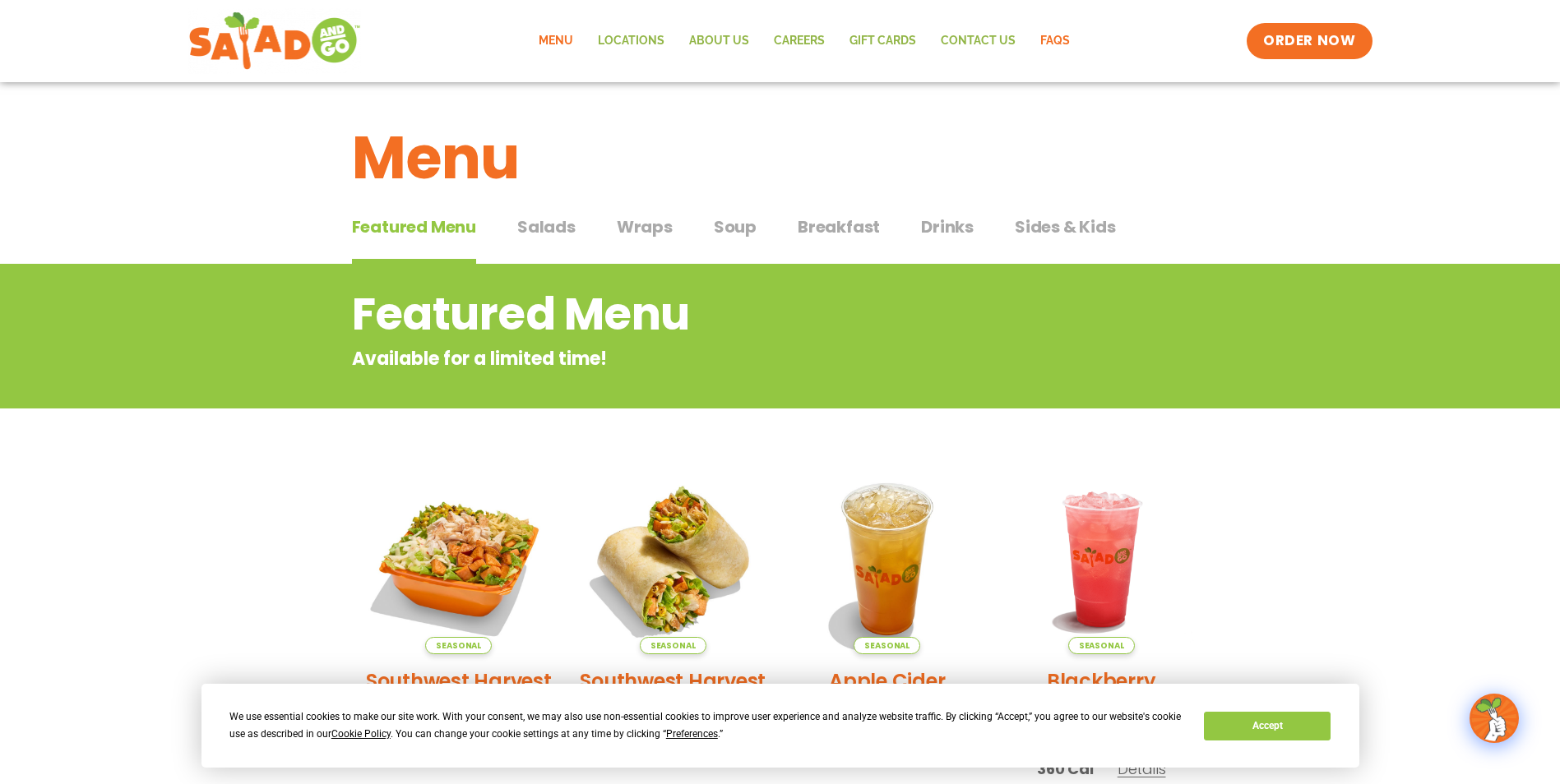
click at [1055, 37] on link "FAQs" at bounding box center [1055, 41] width 54 height 37
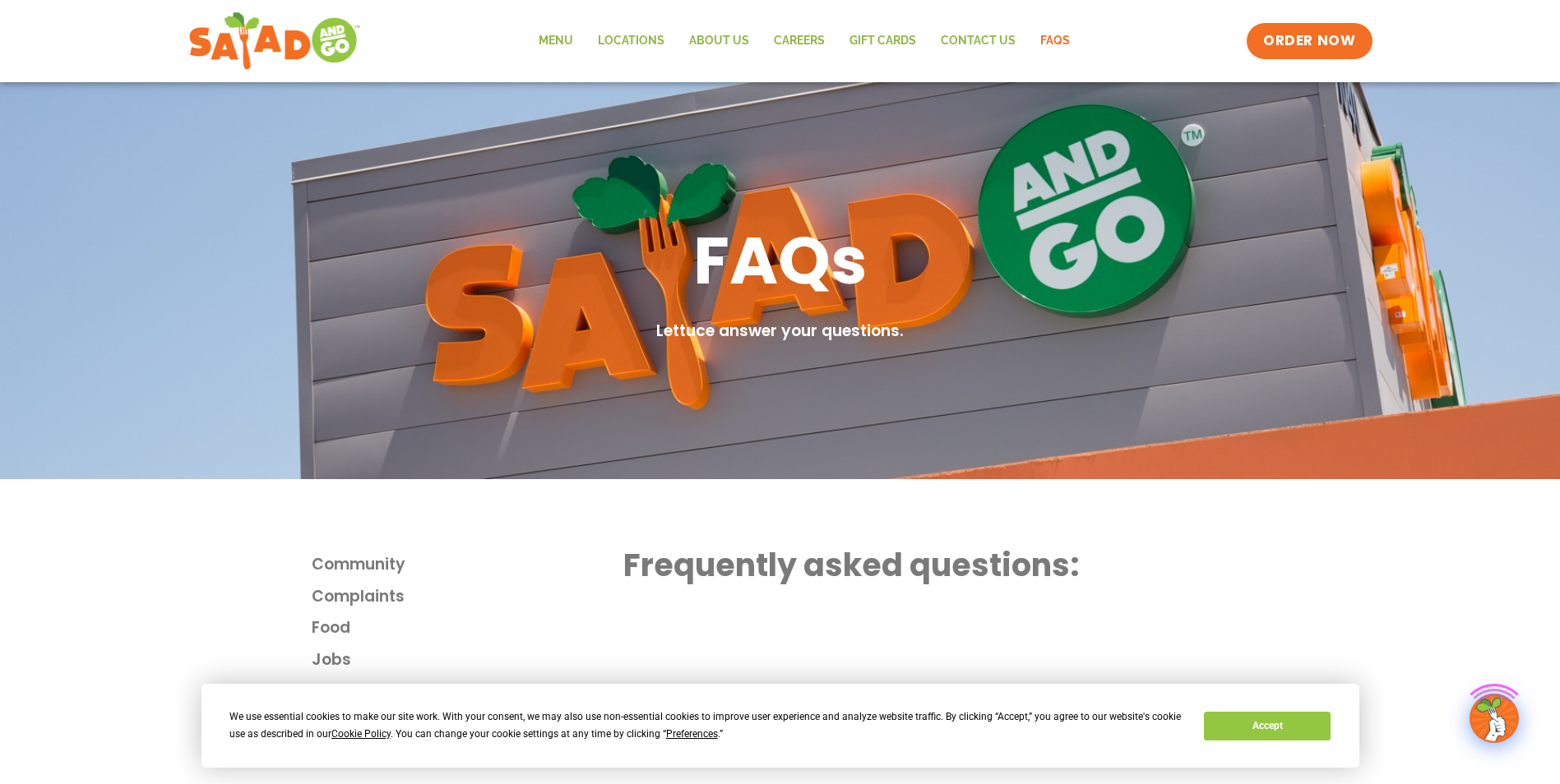
scroll to position [247, 0]
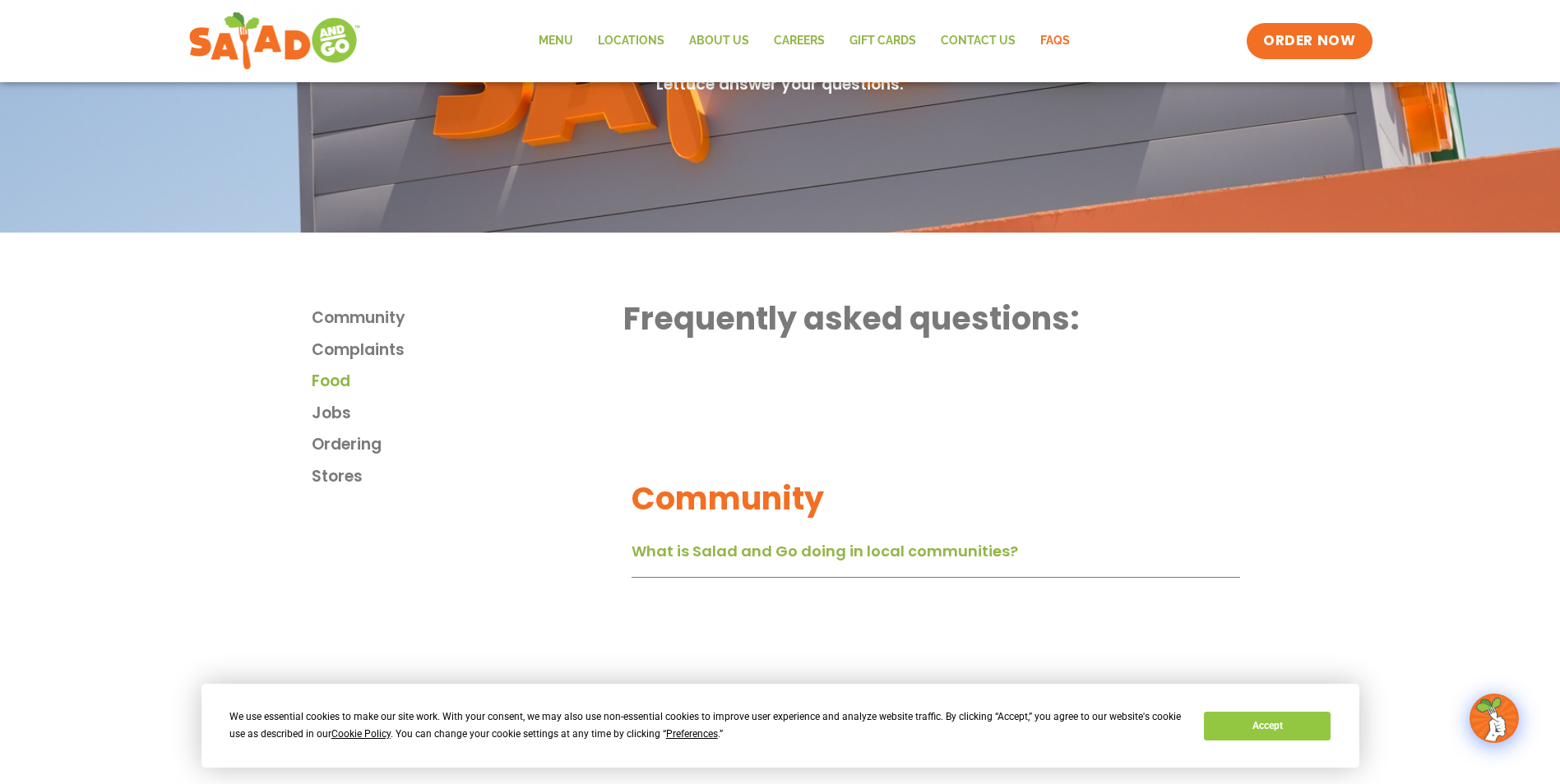
click at [330, 380] on span "Food" at bounding box center [331, 381] width 38 height 24
